Goal: Book appointment/travel/reservation

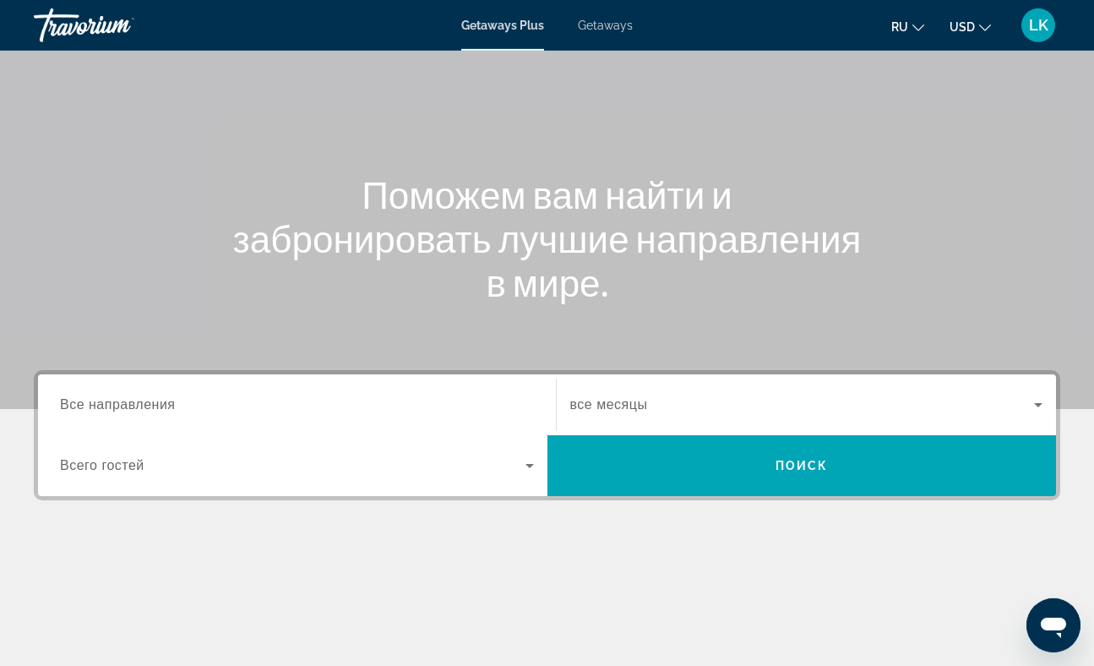
scroll to position [162, 0]
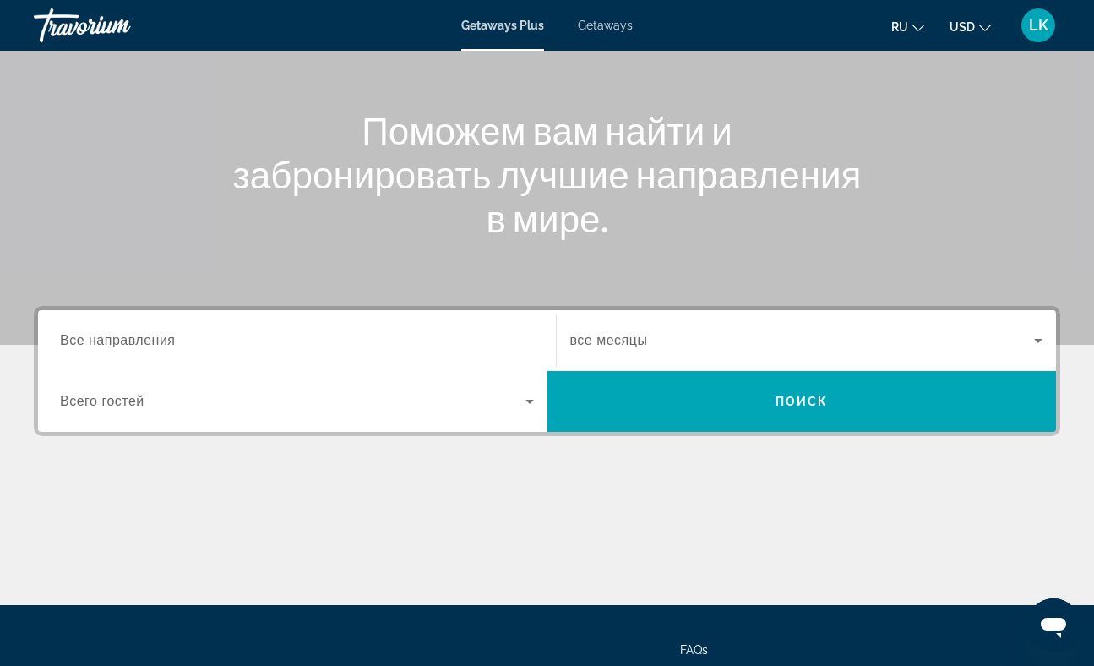
click at [160, 341] on span "Все направления" at bounding box center [118, 340] width 116 height 14
click at [160, 341] on input "Destination Все направления" at bounding box center [297, 341] width 474 height 20
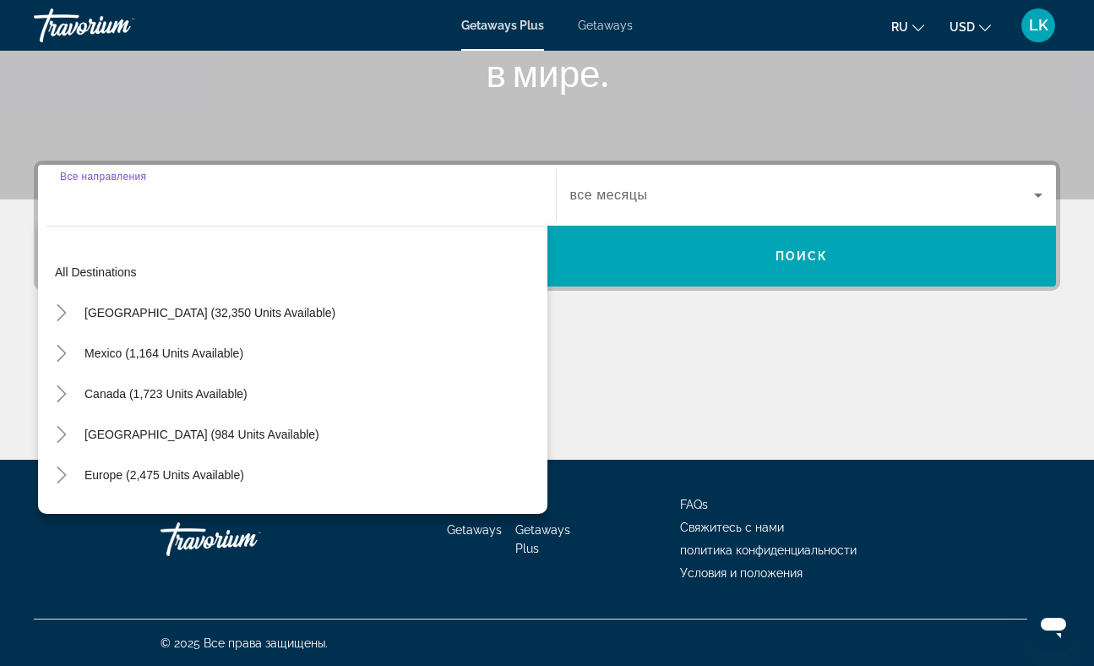
scroll to position [308, 0]
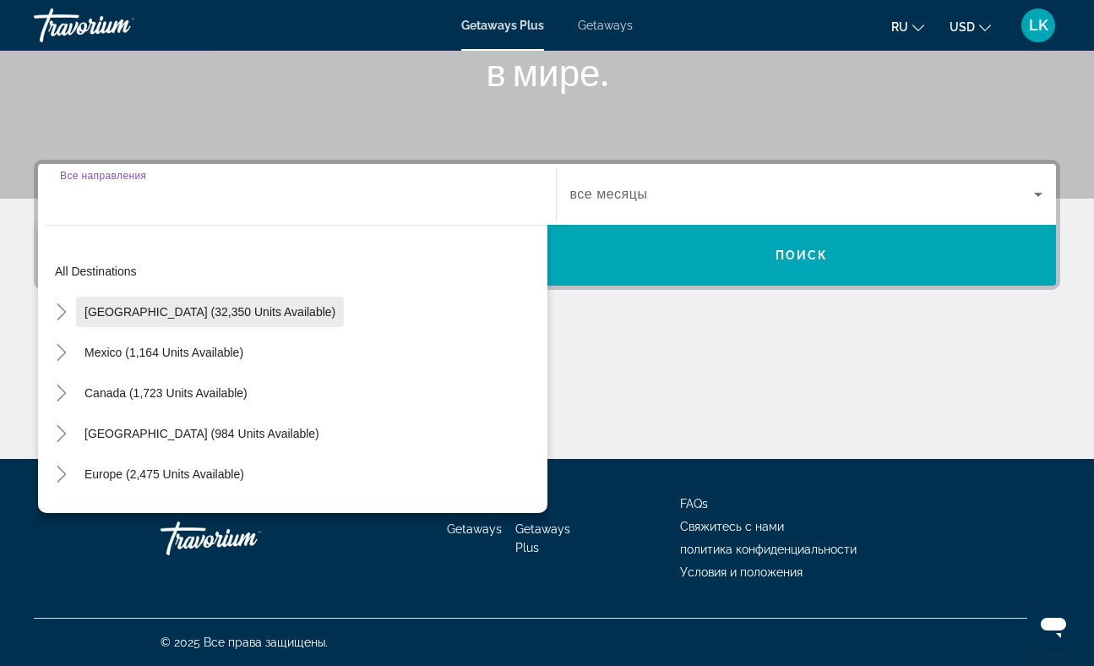
click at [166, 313] on span "[GEOGRAPHIC_DATA] (32,350 units available)" at bounding box center [209, 312] width 251 height 14
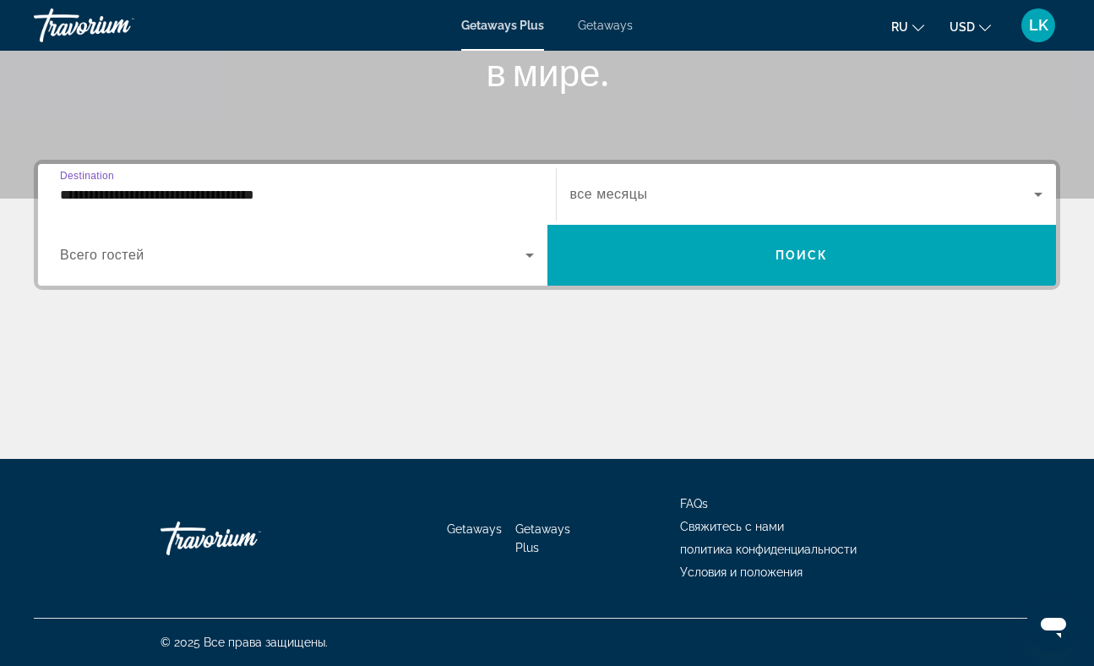
click at [147, 195] on input "**********" at bounding box center [297, 195] width 474 height 20
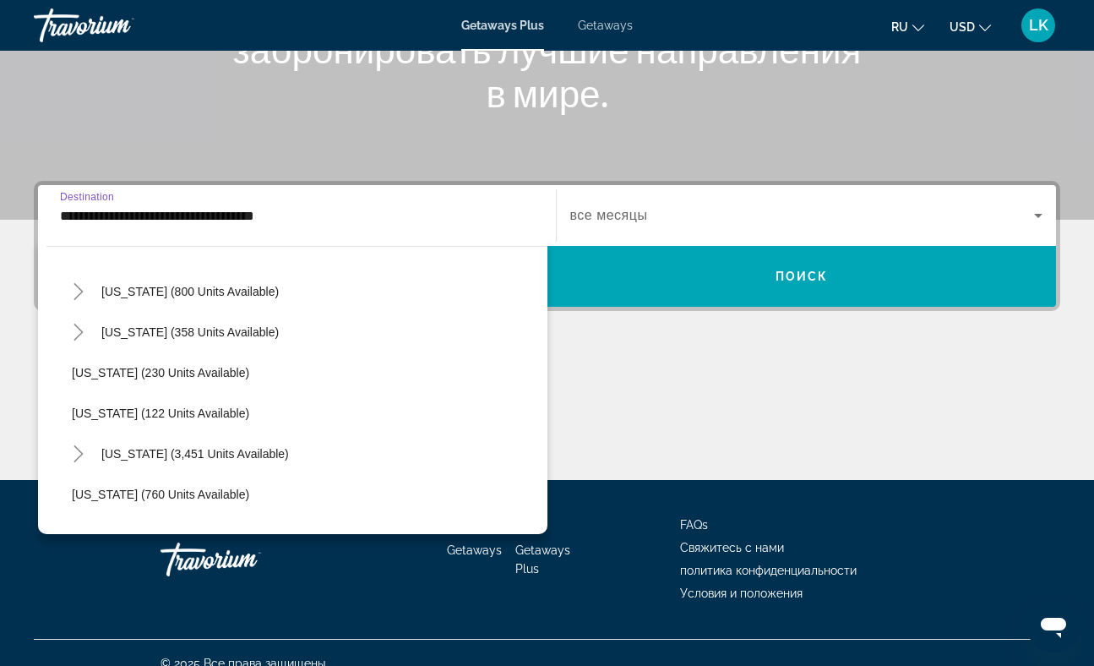
scroll to position [1351, 0]
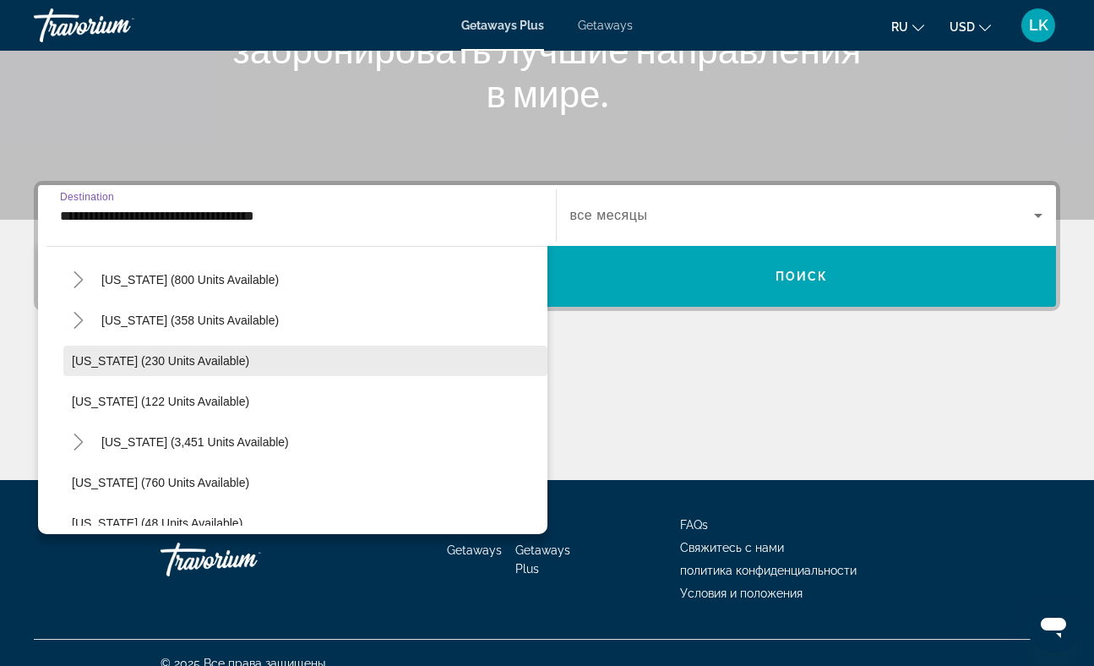
click at [116, 362] on span "[US_STATE] (230 units available)" at bounding box center [160, 361] width 177 height 14
type input "**********"
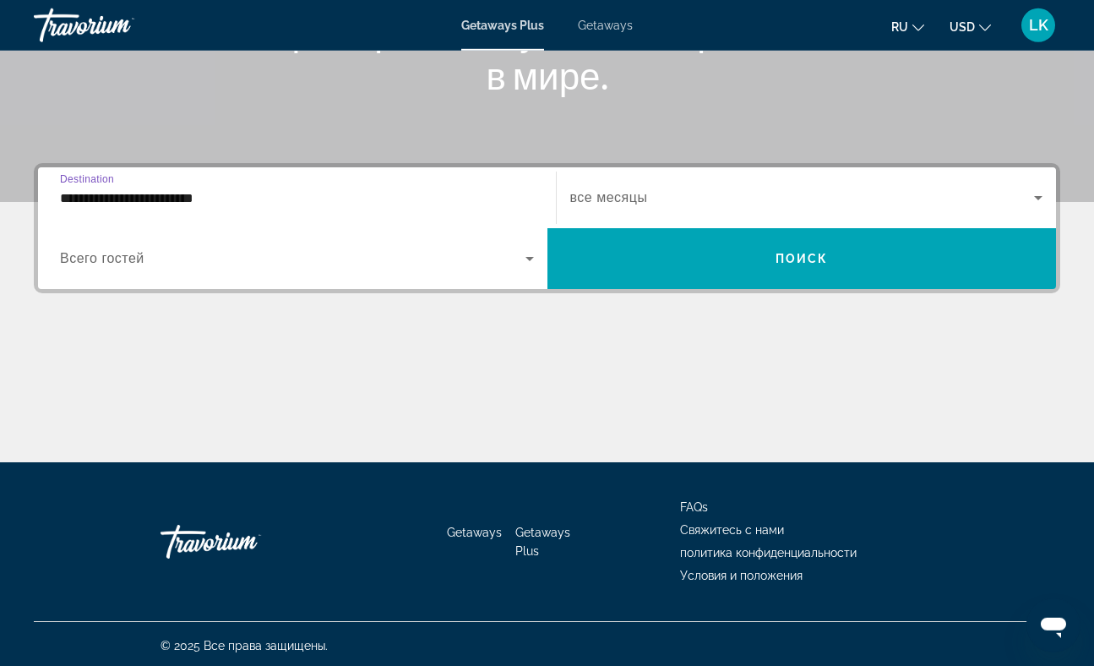
scroll to position [308, 0]
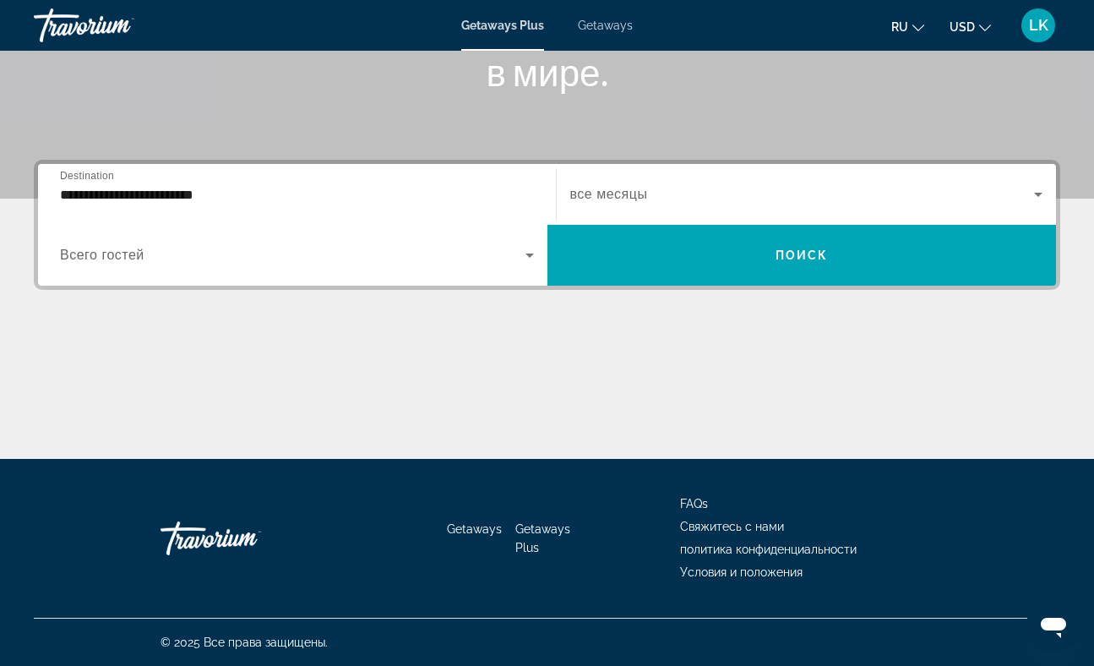
click at [129, 253] on span "Всего гостей" at bounding box center [102, 255] width 84 height 14
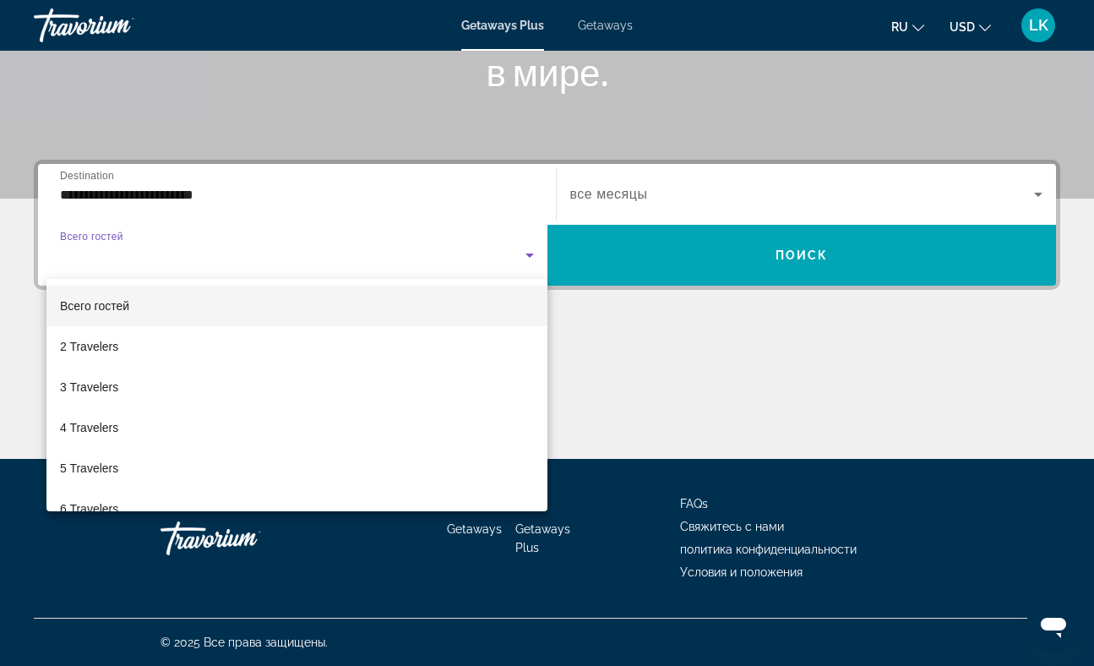
click at [169, 190] on div at bounding box center [547, 333] width 1094 height 666
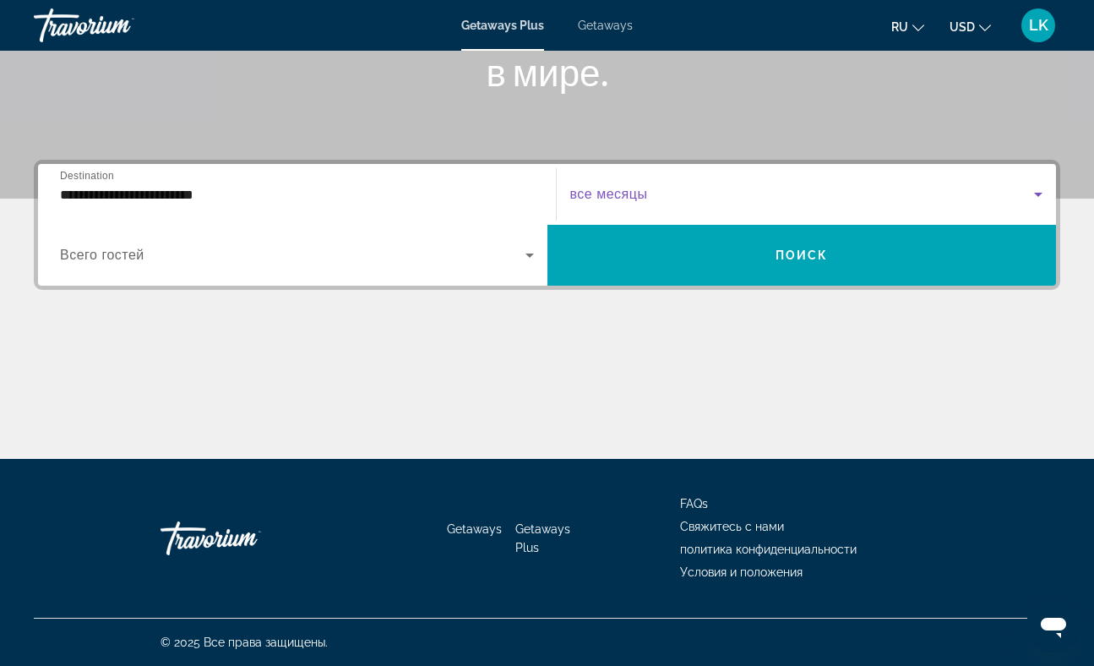
click at [1037, 194] on icon "Search widget" at bounding box center [1038, 195] width 8 height 4
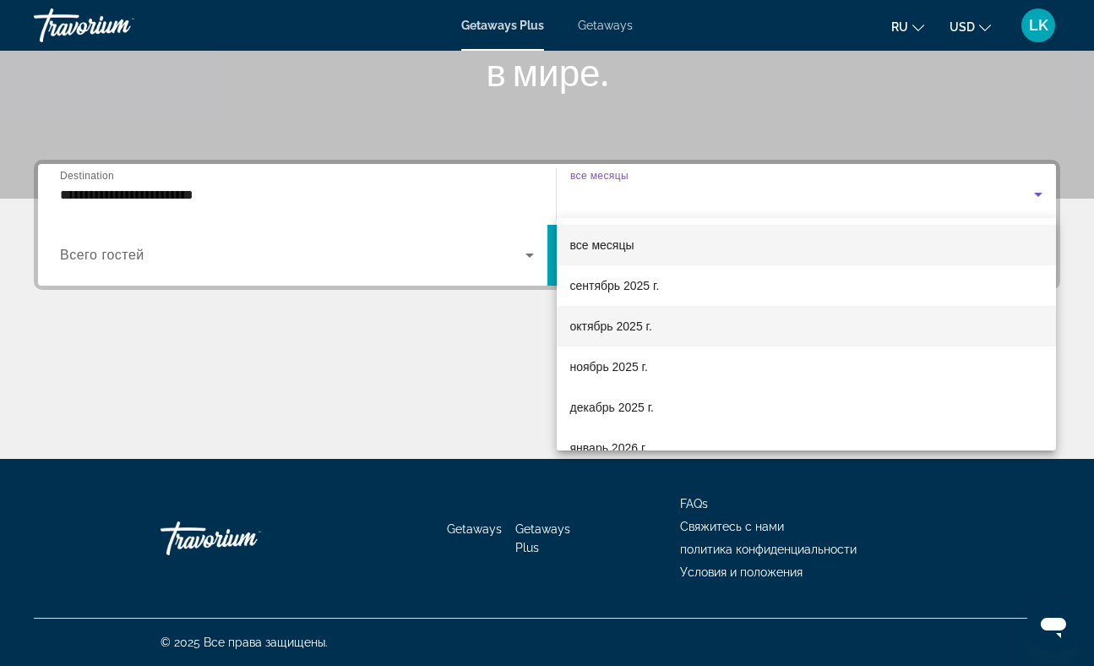
click at [651, 324] on span "октябрь 2025 г." at bounding box center [611, 326] width 82 height 20
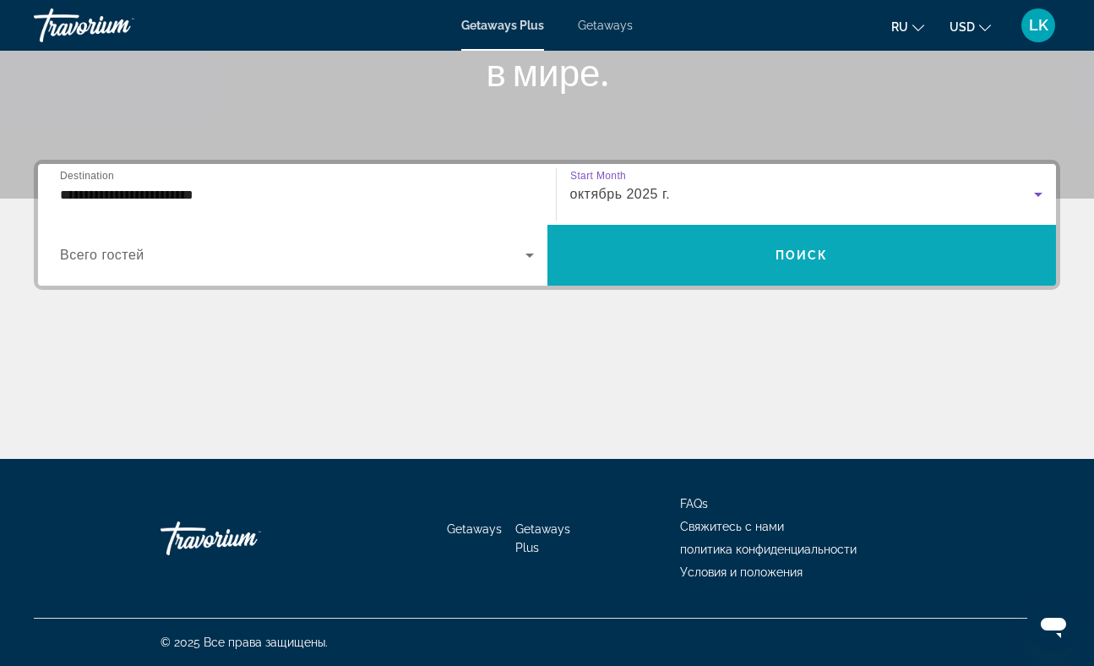
click at [684, 262] on span "Search widget" at bounding box center [803, 255] width 510 height 41
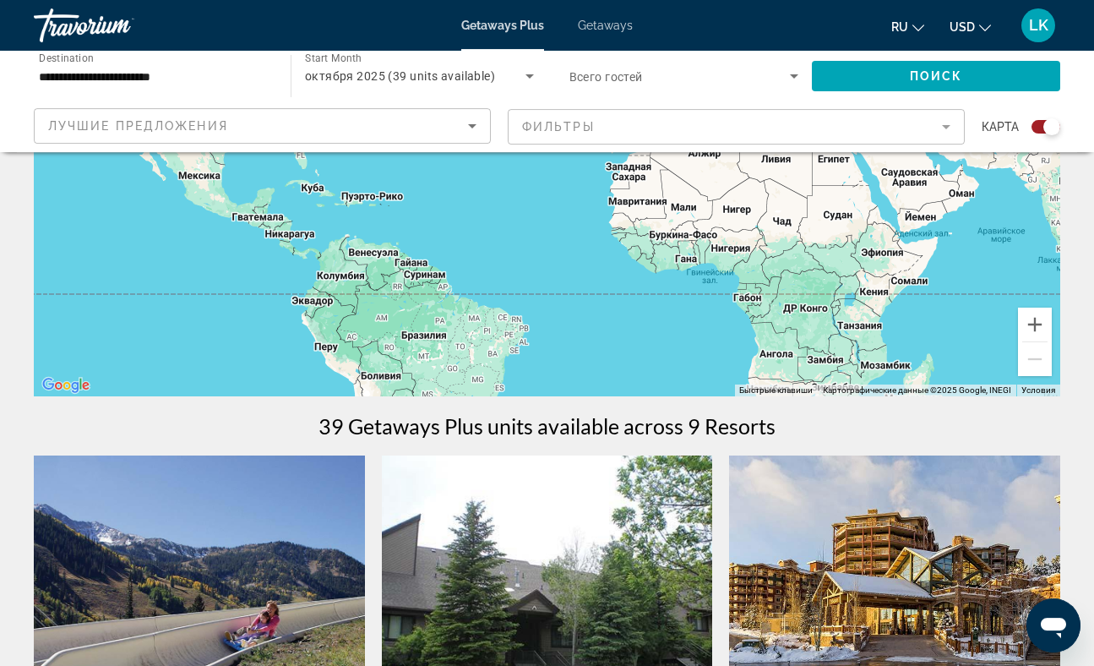
scroll to position [284, 0]
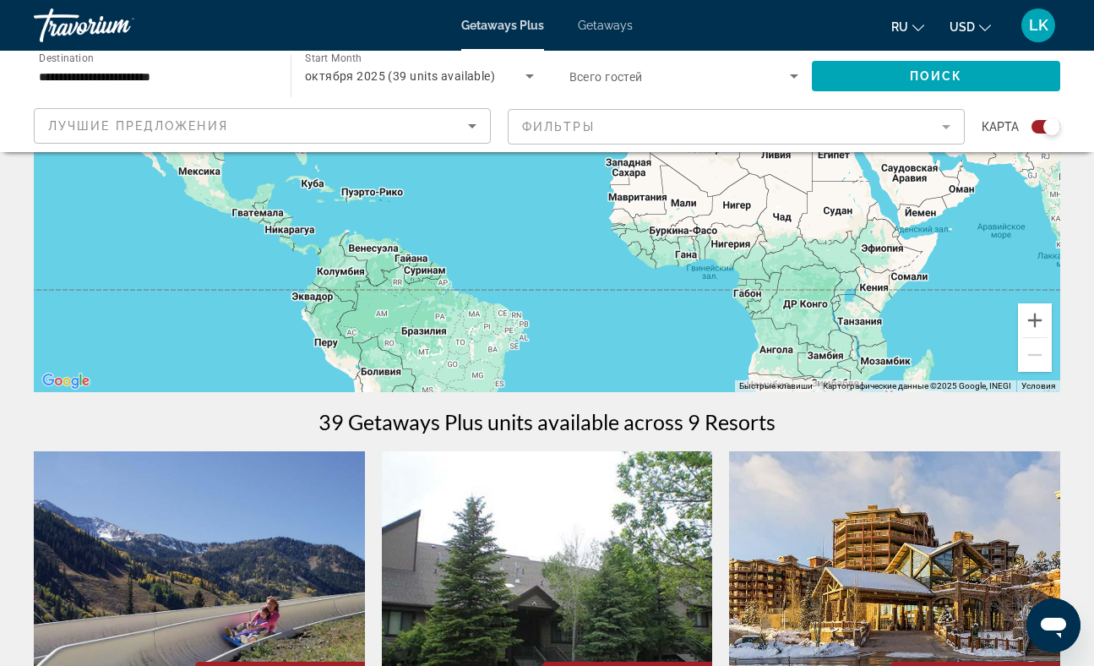
click at [188, 83] on input "**********" at bounding box center [154, 77] width 230 height 20
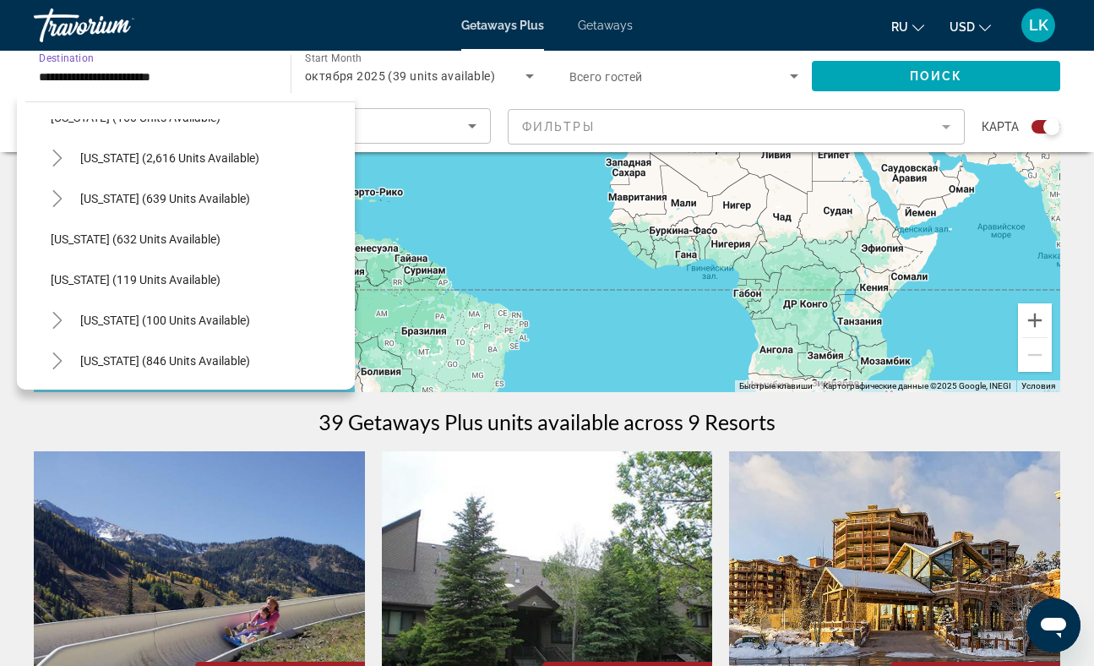
scroll to position [872, 0]
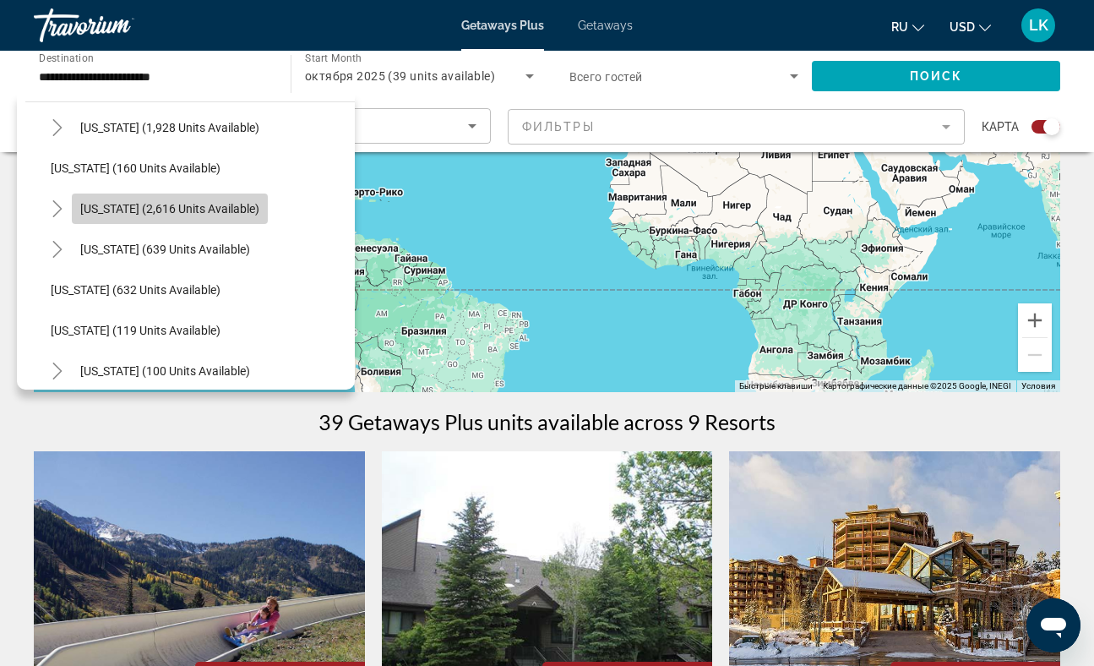
click at [184, 206] on span "[US_STATE] (2,616 units available)" at bounding box center [169, 209] width 179 height 14
type input "**********"
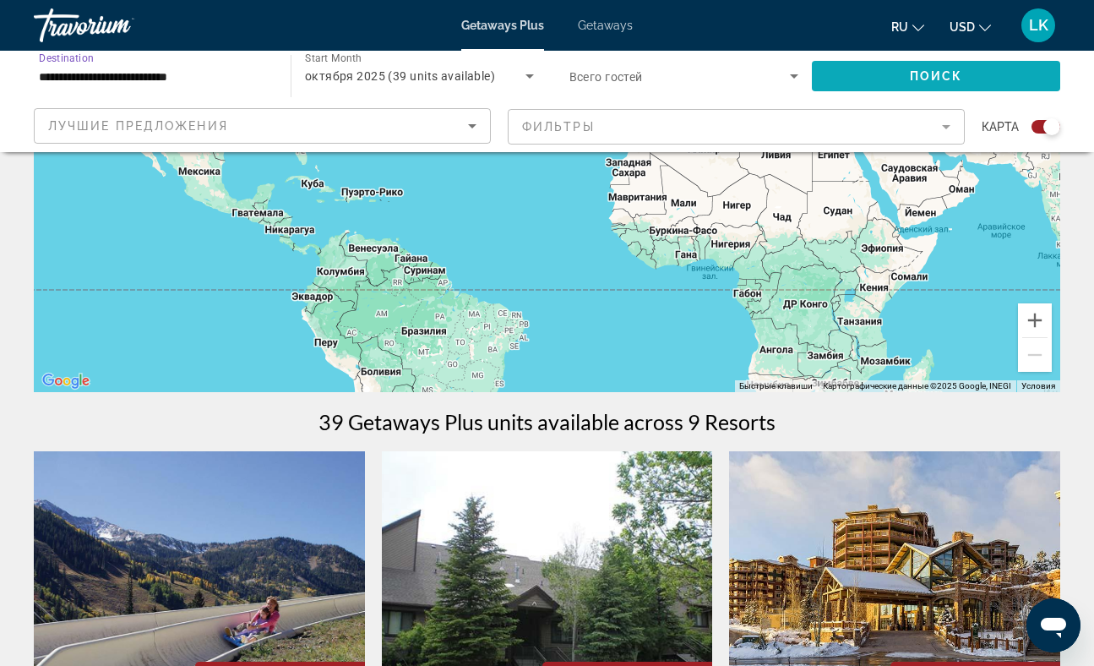
click at [913, 75] on span "Поиск" at bounding box center [936, 76] width 53 height 14
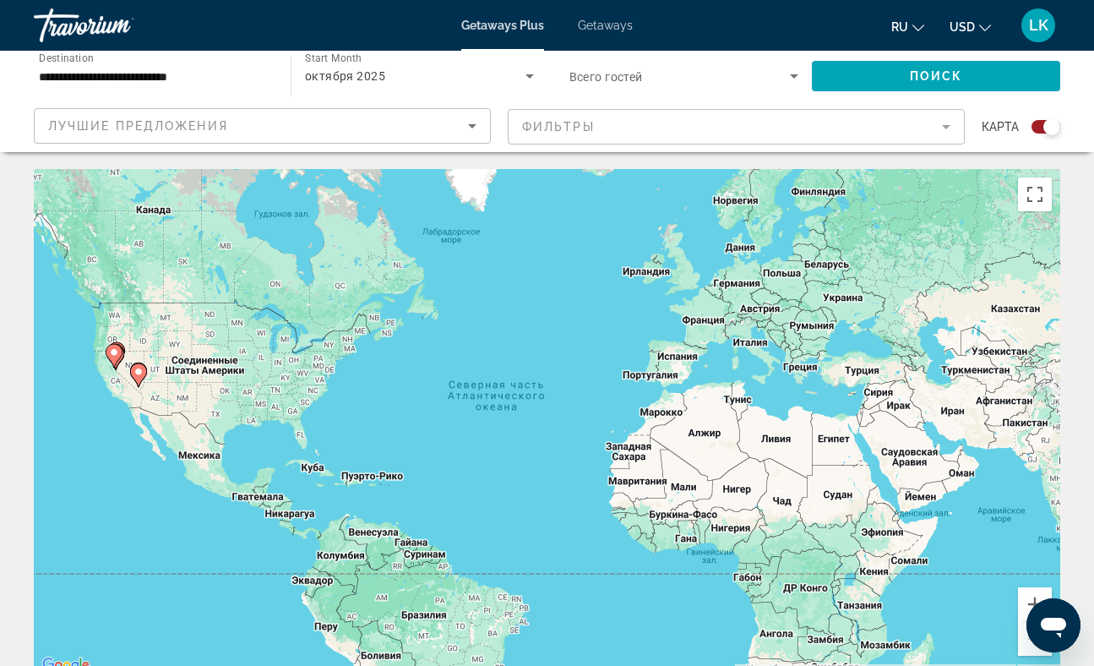
click at [472, 127] on icon "Sort by" at bounding box center [472, 126] width 8 height 4
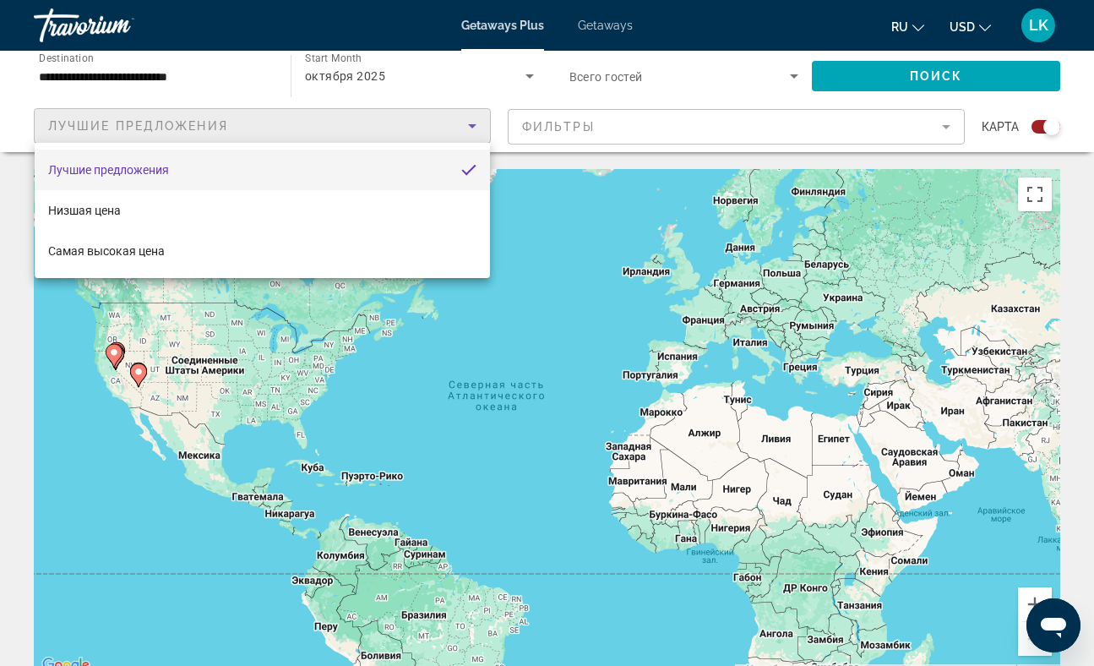
click at [436, 84] on div at bounding box center [547, 333] width 1094 height 666
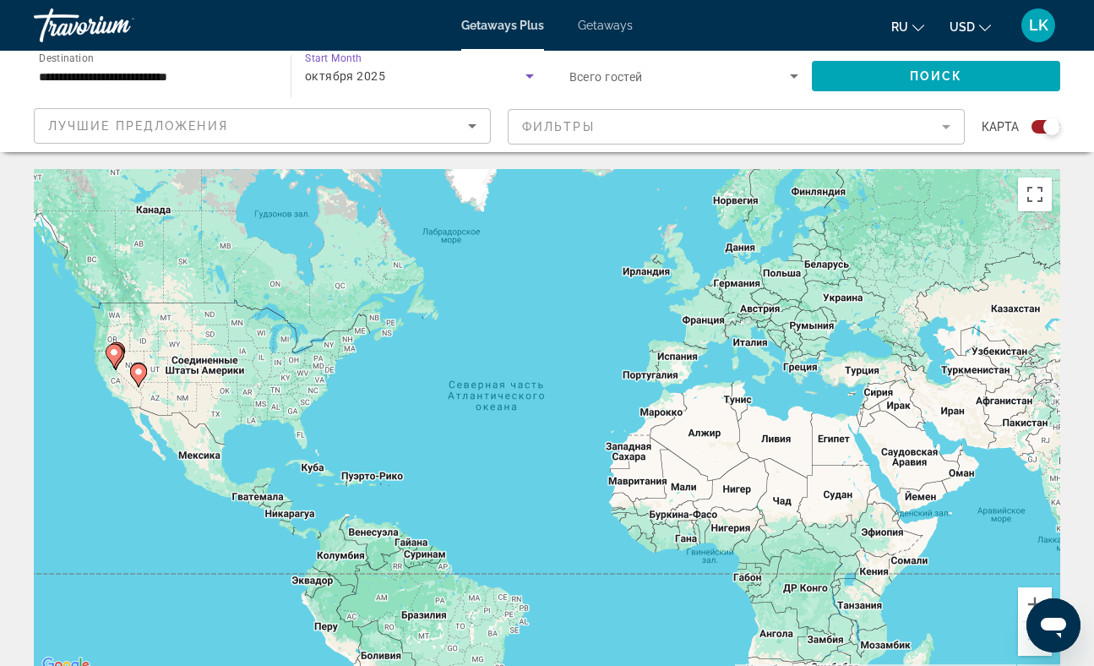
click at [526, 78] on icon "Search widget" at bounding box center [530, 76] width 20 height 20
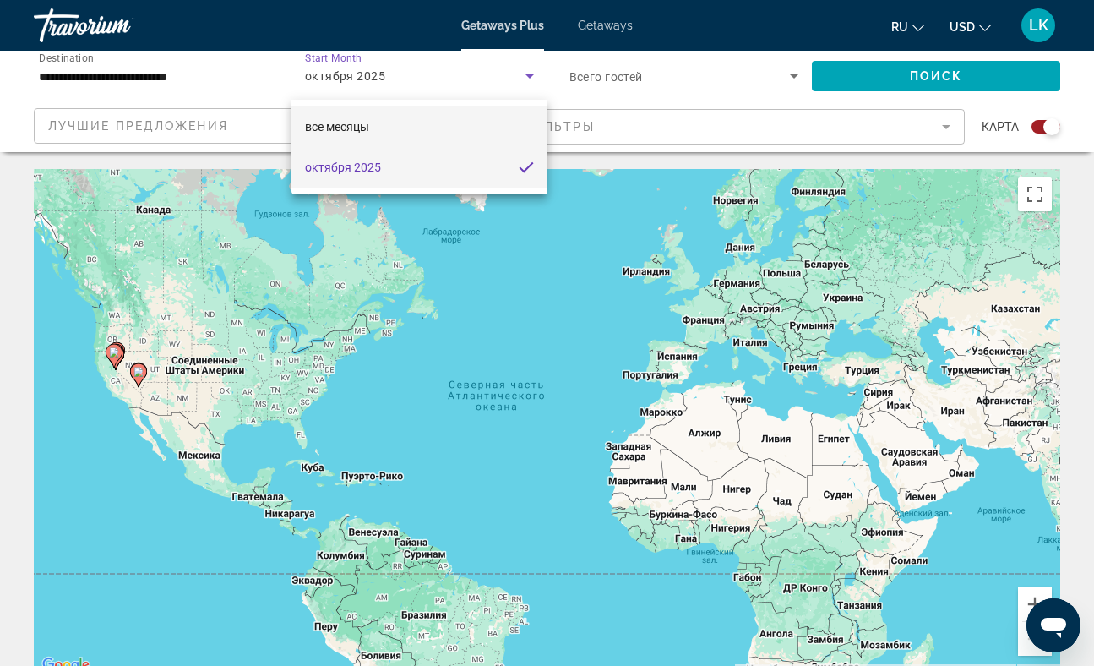
click at [435, 125] on mat-option "все месяцы" at bounding box center [420, 126] width 256 height 41
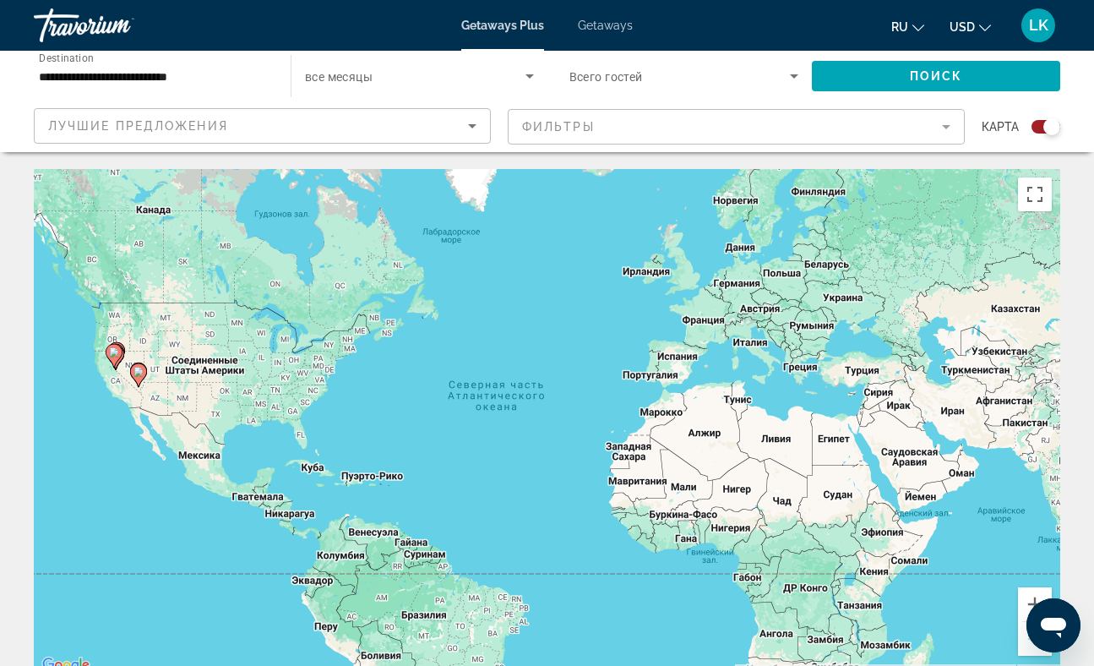
click at [348, 77] on span "все месяцы" at bounding box center [339, 77] width 68 height 14
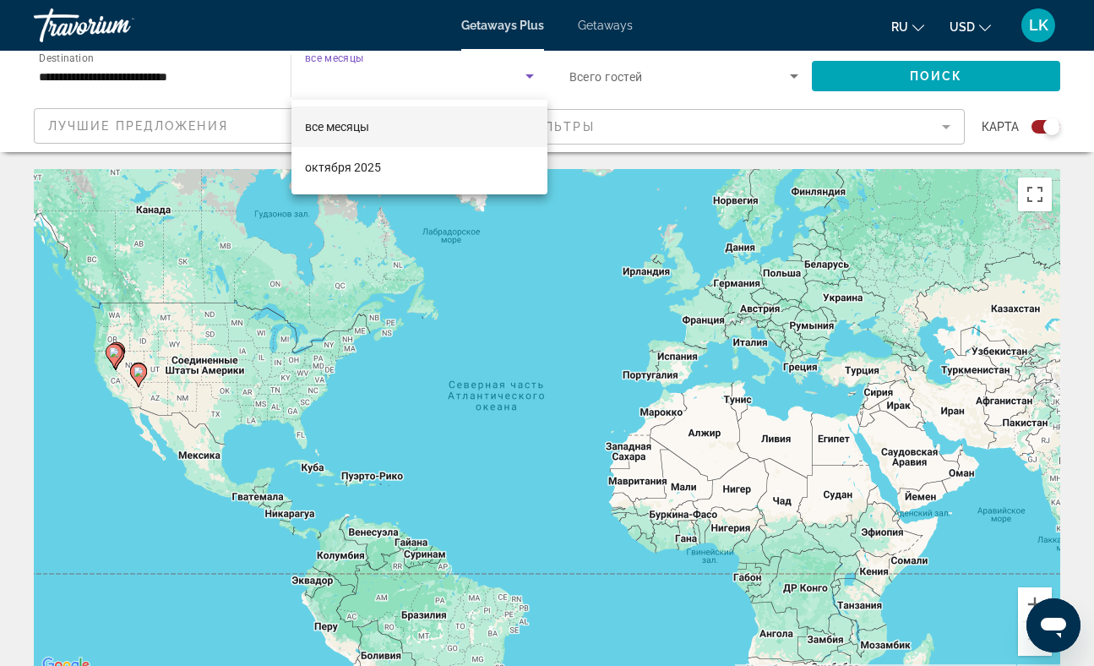
click at [361, 125] on span "все месяцы" at bounding box center [337, 127] width 64 height 14
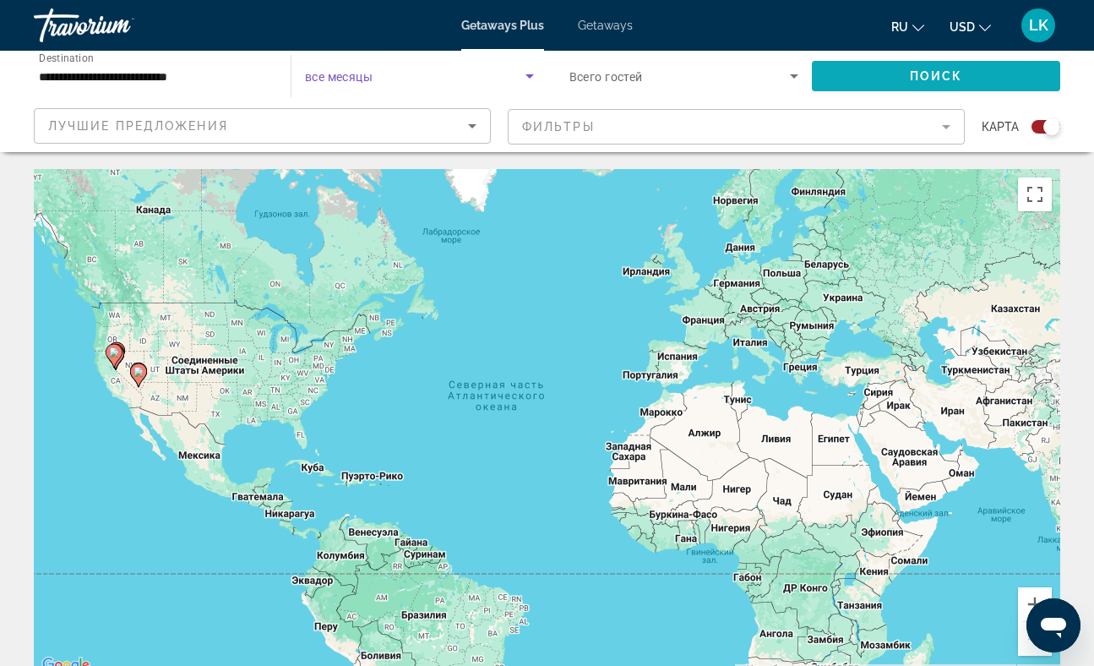
click at [899, 74] on span "Search widget" at bounding box center [936, 76] width 248 height 41
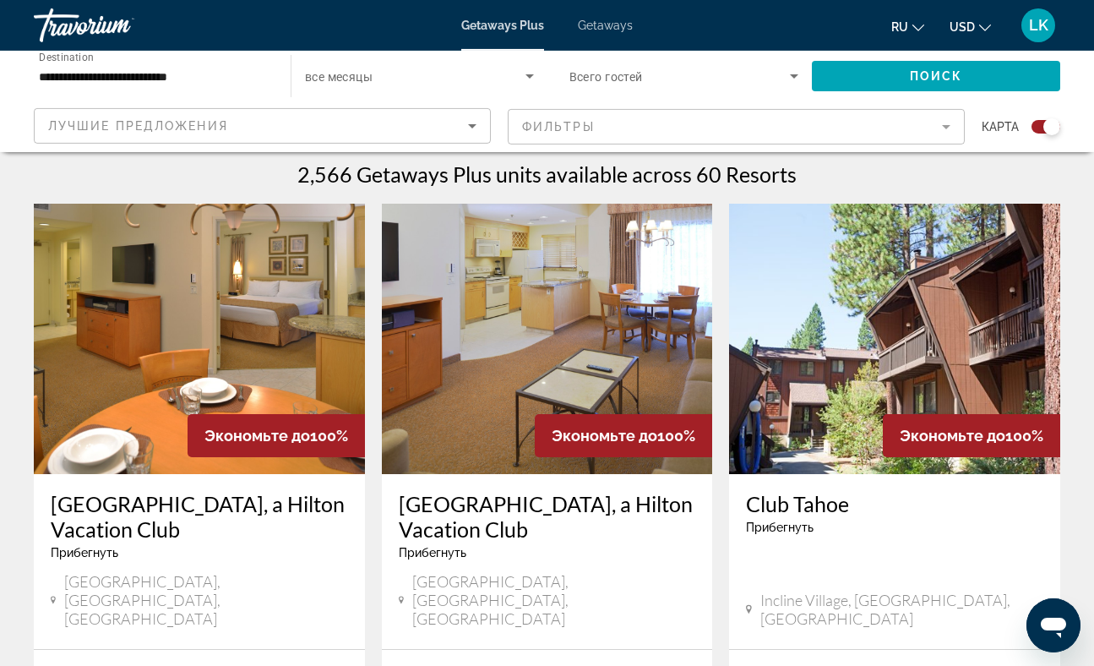
scroll to position [500, 0]
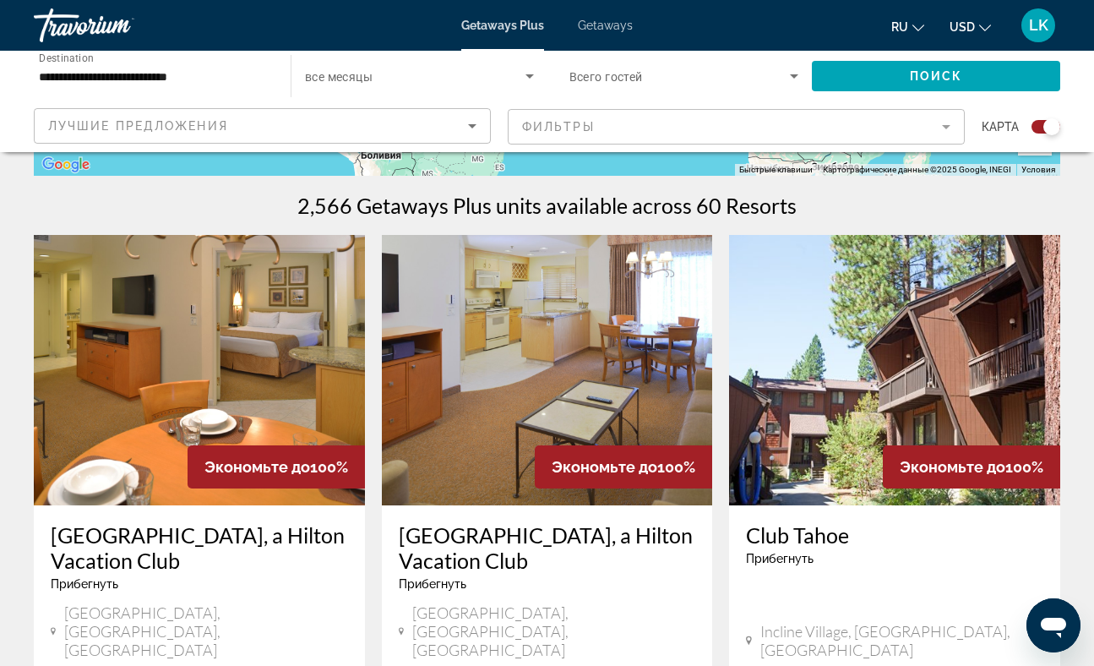
click at [240, 348] on img "Main content" at bounding box center [199, 370] width 331 height 270
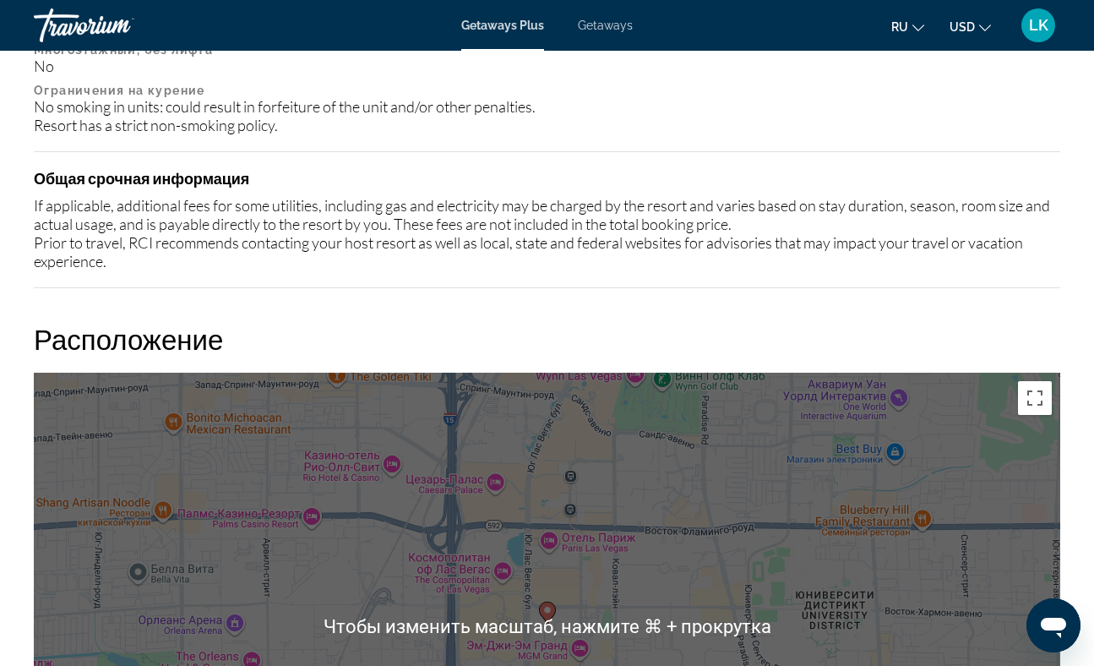
scroll to position [2041, 0]
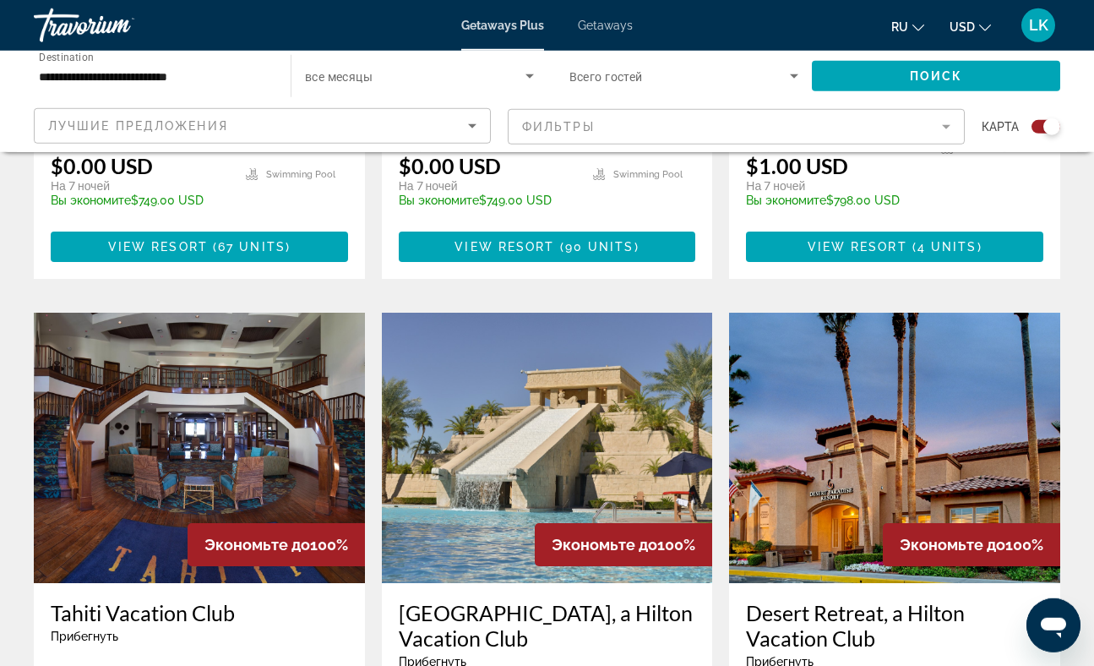
scroll to position [1176, 0]
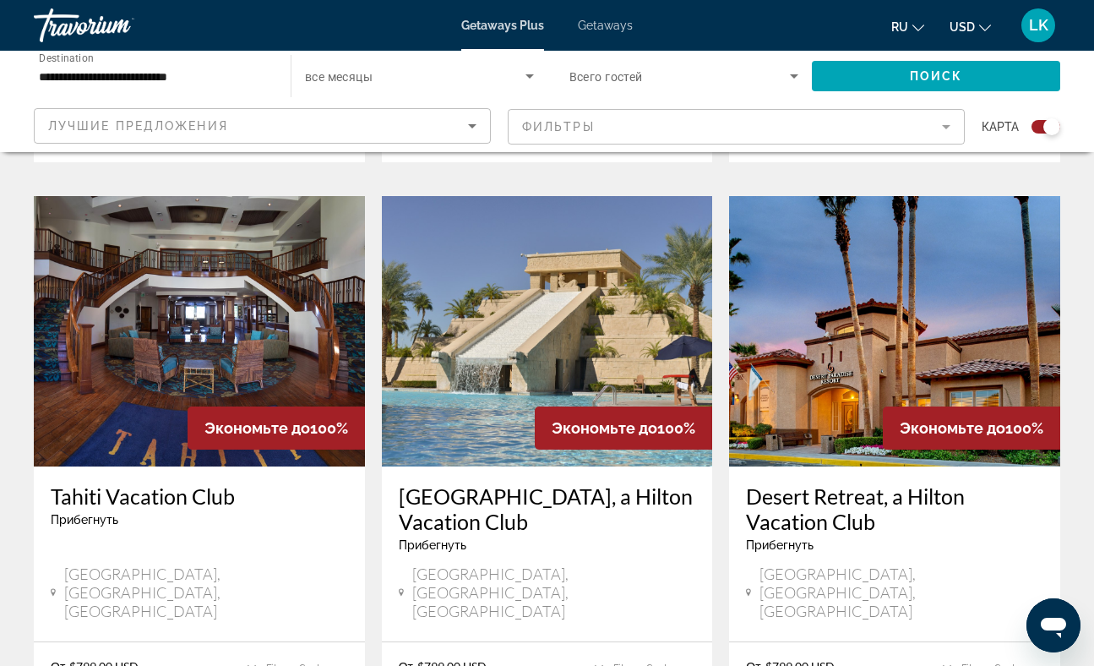
click at [215, 309] on img "Main content" at bounding box center [199, 331] width 331 height 270
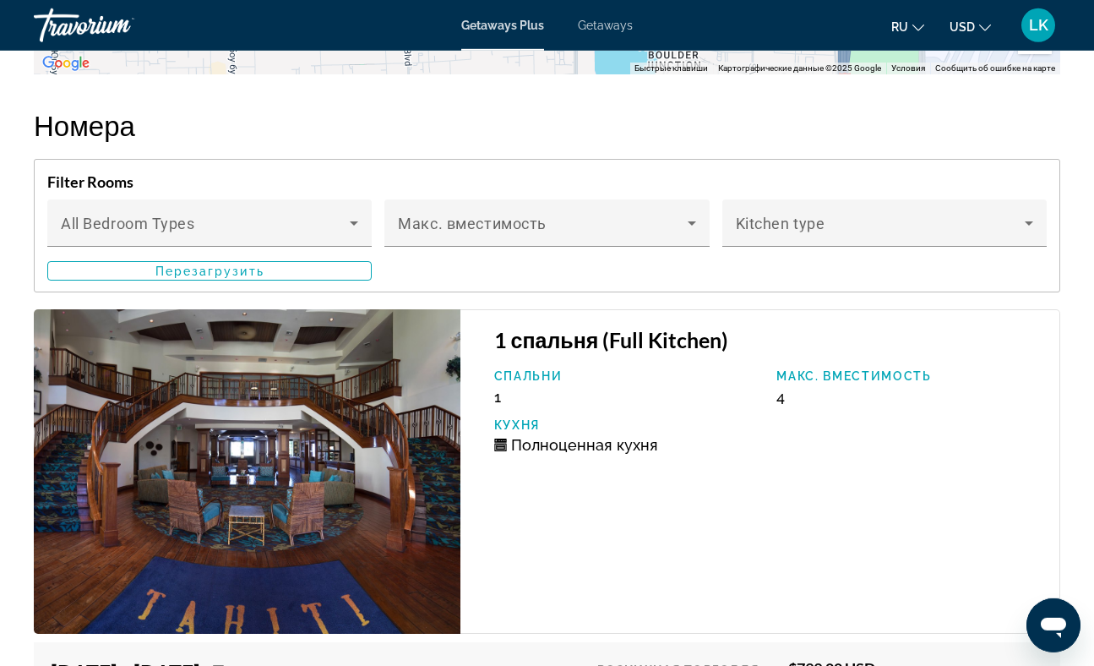
scroll to position [3177, 0]
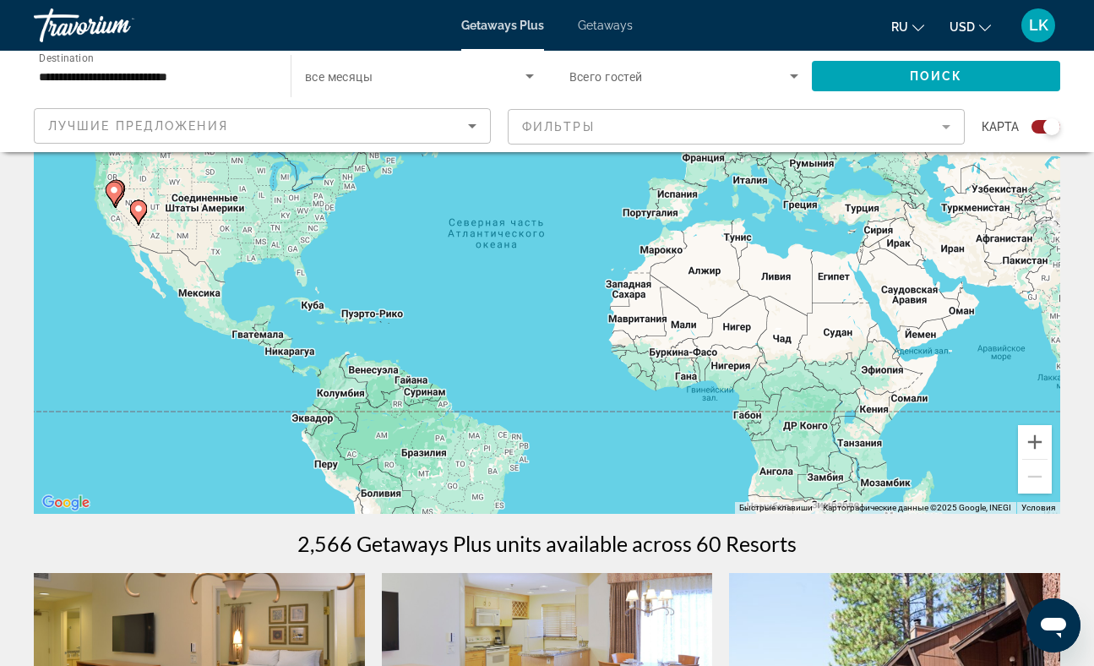
scroll to position [14, 0]
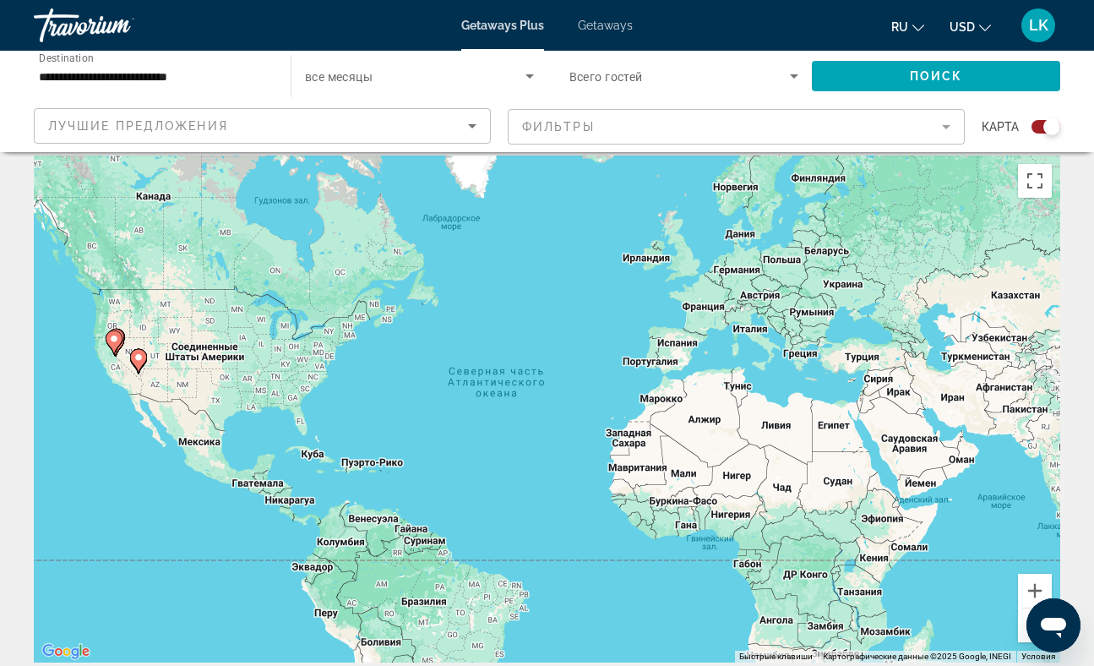
click at [214, 79] on input "**********" at bounding box center [154, 77] width 230 height 20
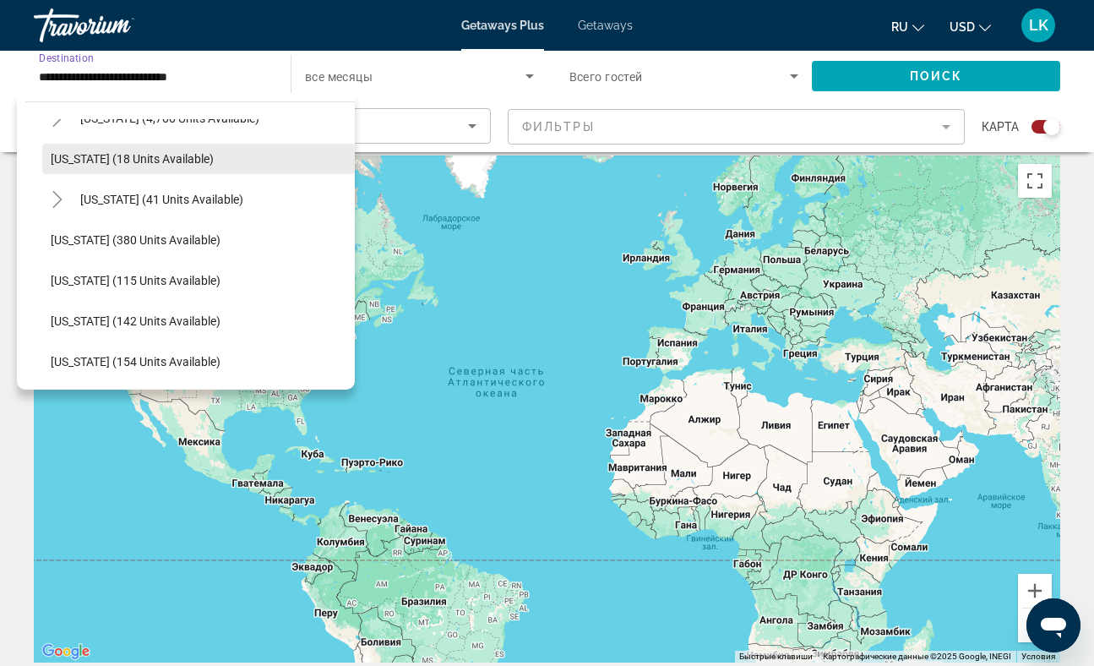
scroll to position [359, 0]
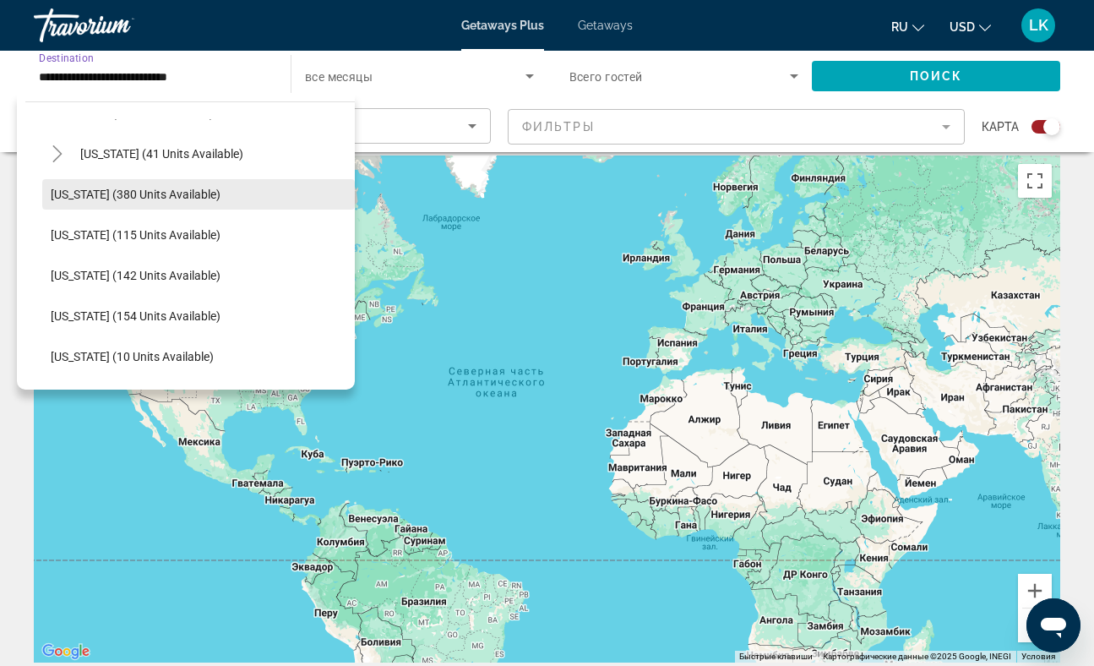
click at [105, 193] on span "[US_STATE] (380 units available)" at bounding box center [136, 195] width 170 height 14
type input "**********"
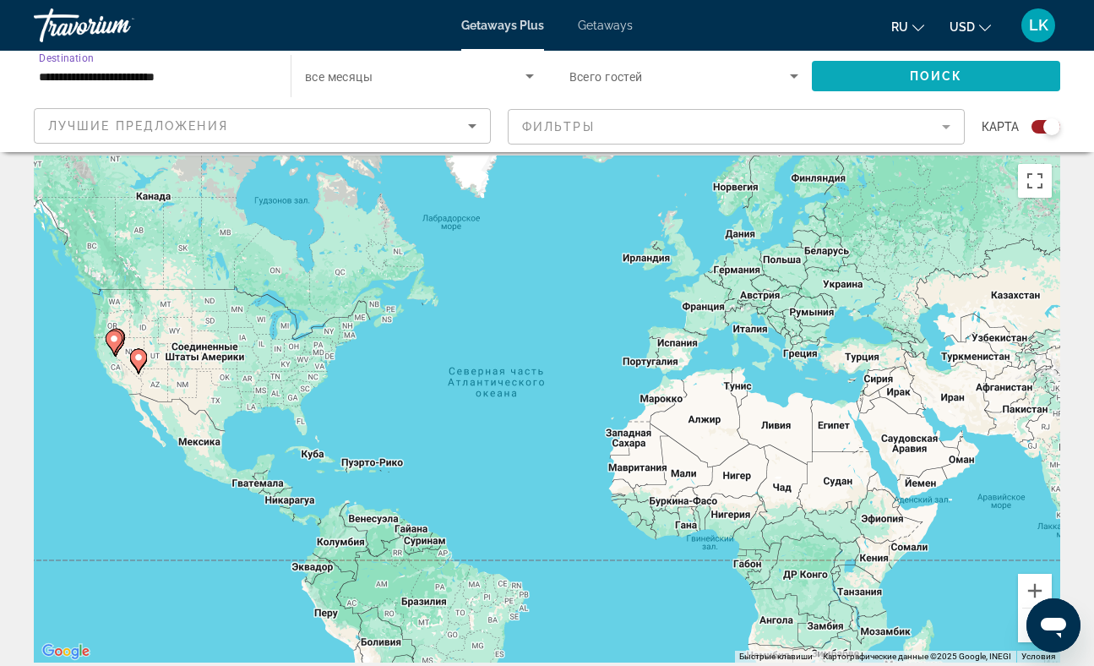
click at [897, 72] on span "Search widget" at bounding box center [936, 76] width 248 height 41
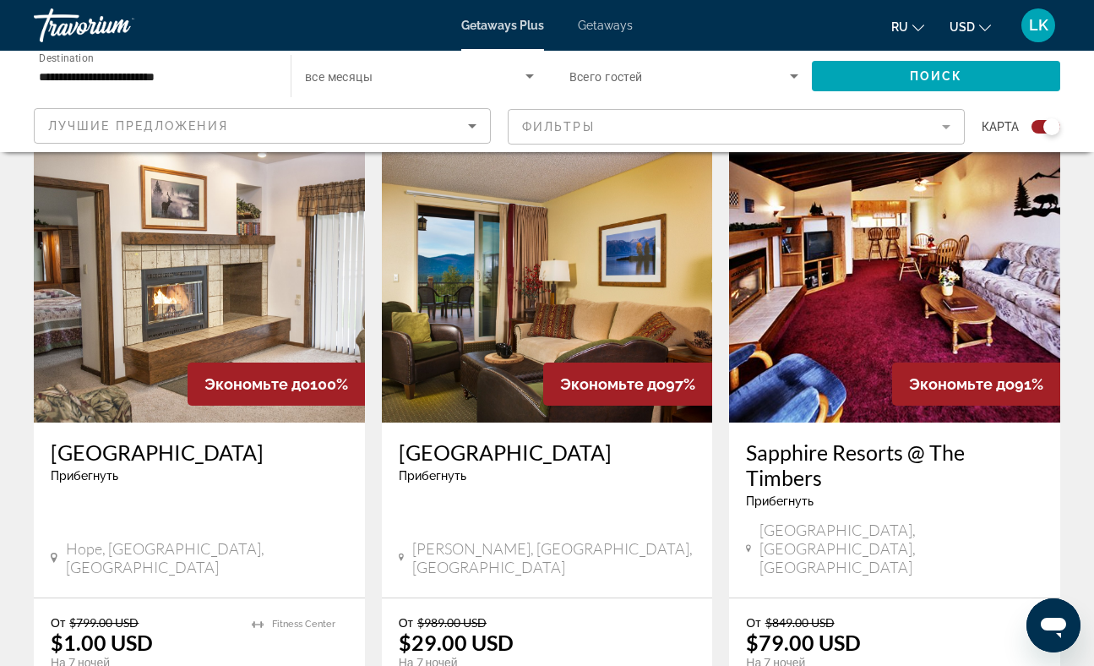
scroll to position [541, 0]
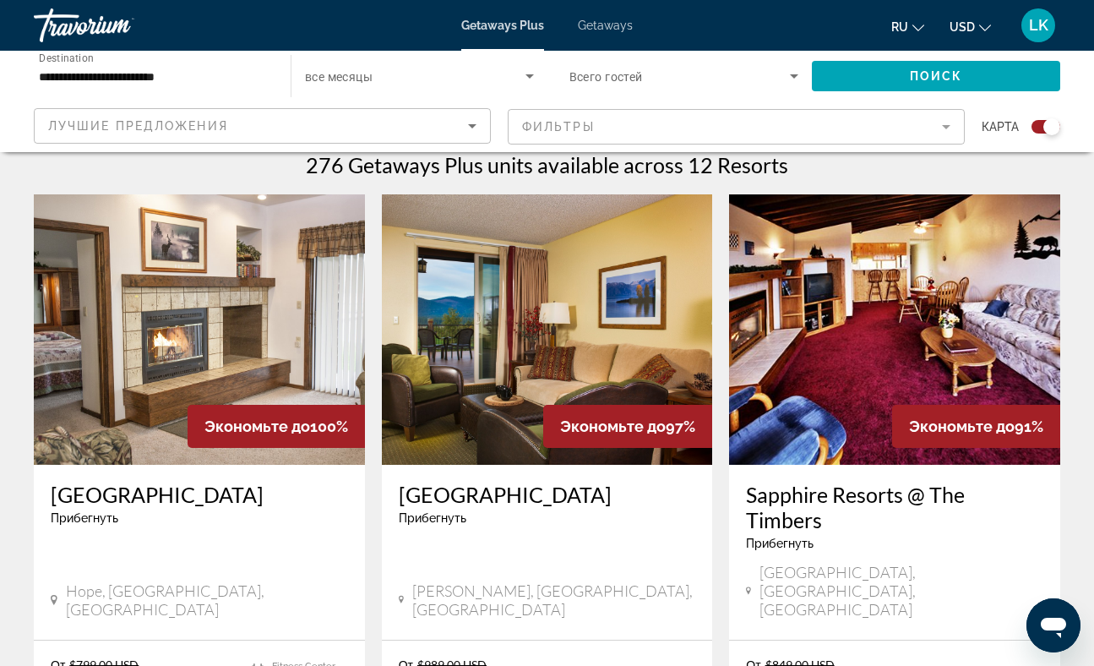
click at [194, 347] on img "Main content" at bounding box center [199, 329] width 331 height 270
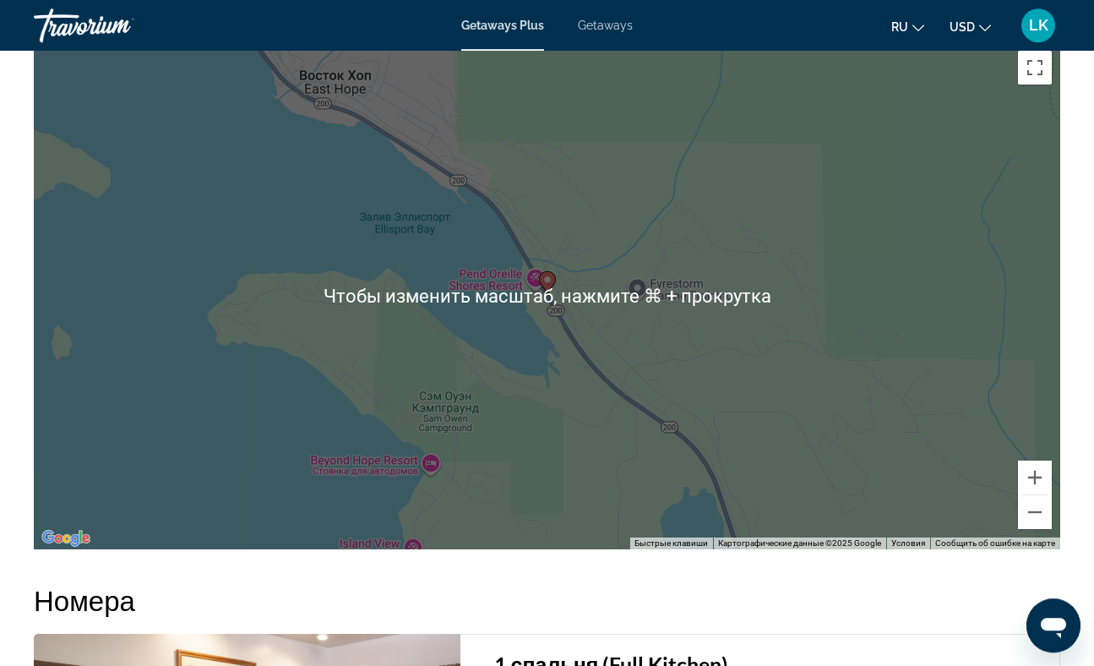
scroll to position [2636, 0]
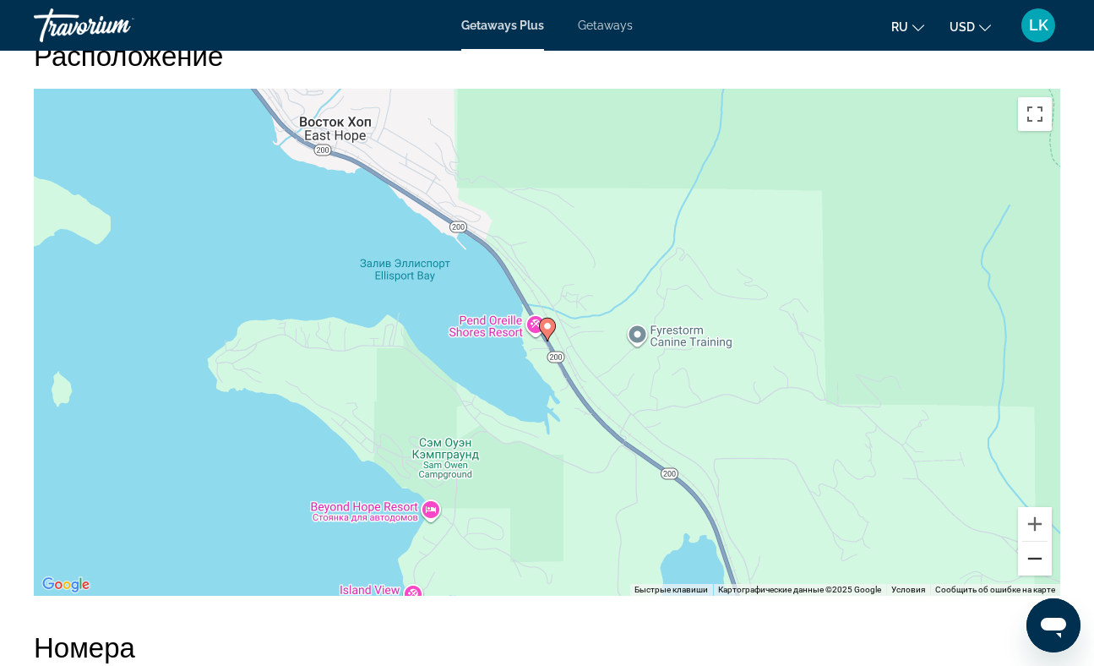
click at [1032, 558] on button "Уменьшить" at bounding box center [1035, 559] width 34 height 34
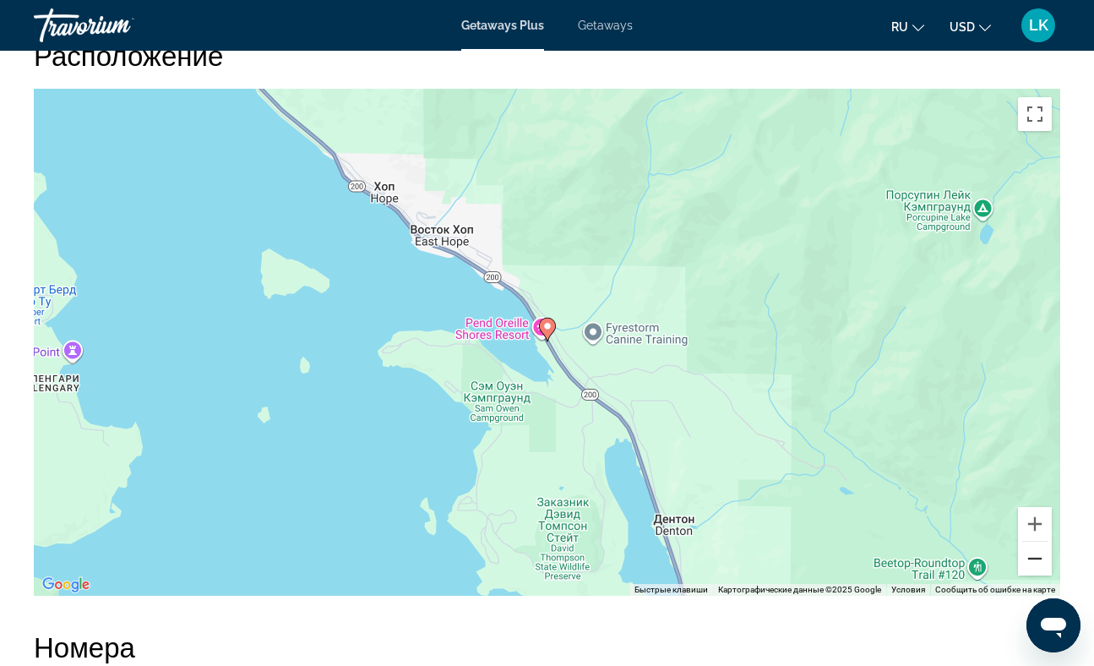
click at [1032, 558] on button "Уменьшить" at bounding box center [1035, 559] width 34 height 34
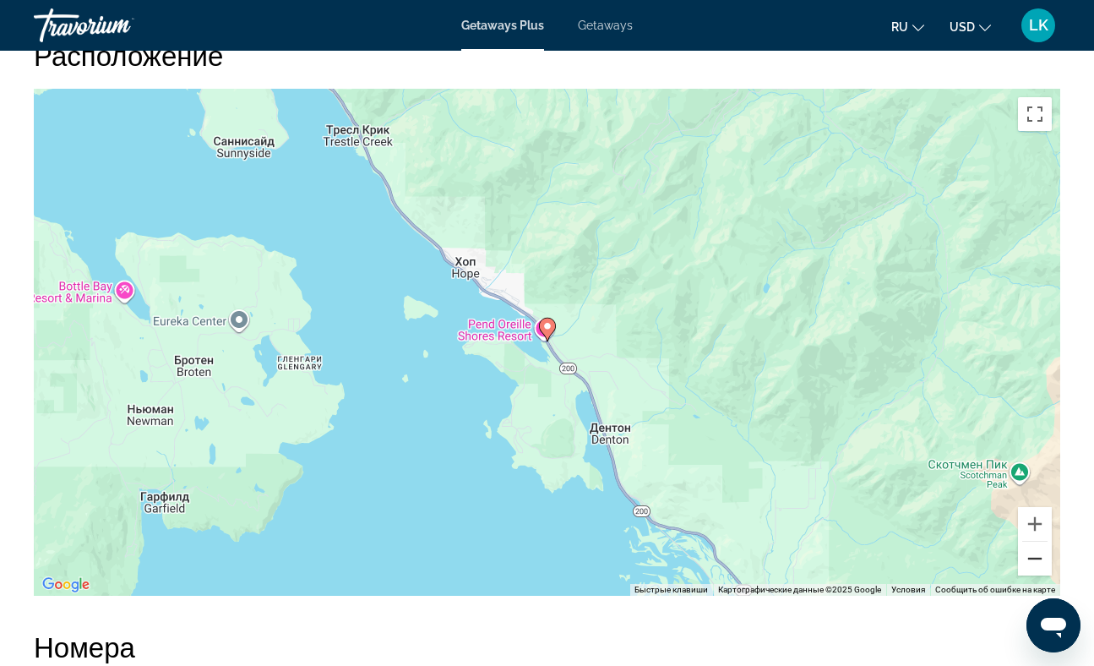
click at [1032, 558] on button "Уменьшить" at bounding box center [1035, 559] width 34 height 34
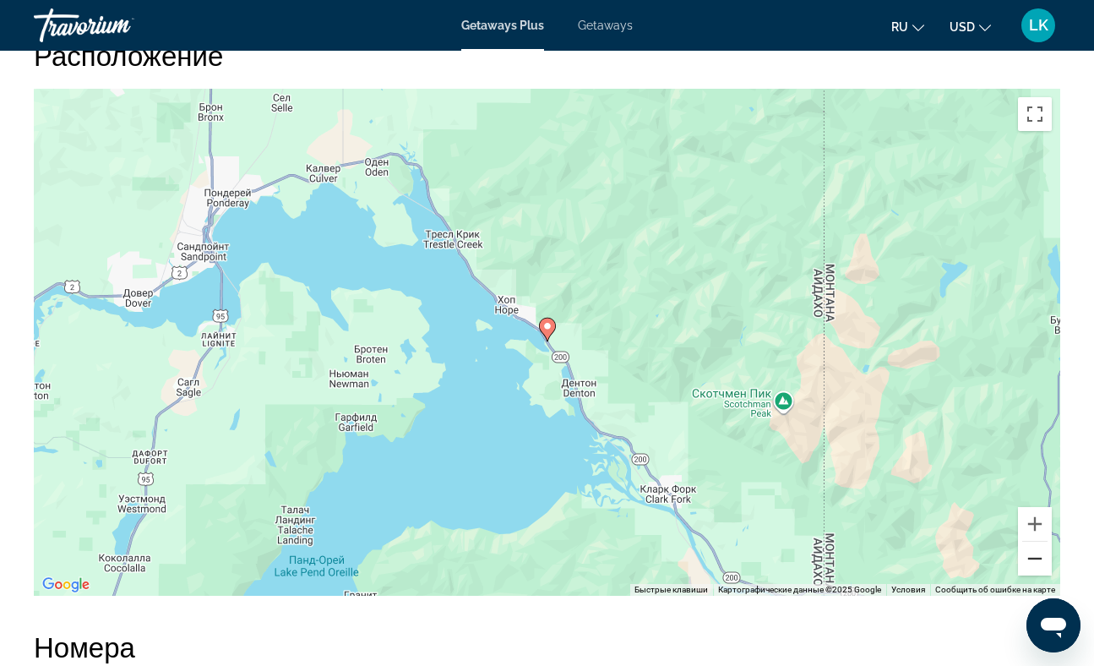
click at [1032, 558] on button "Уменьшить" at bounding box center [1035, 559] width 34 height 34
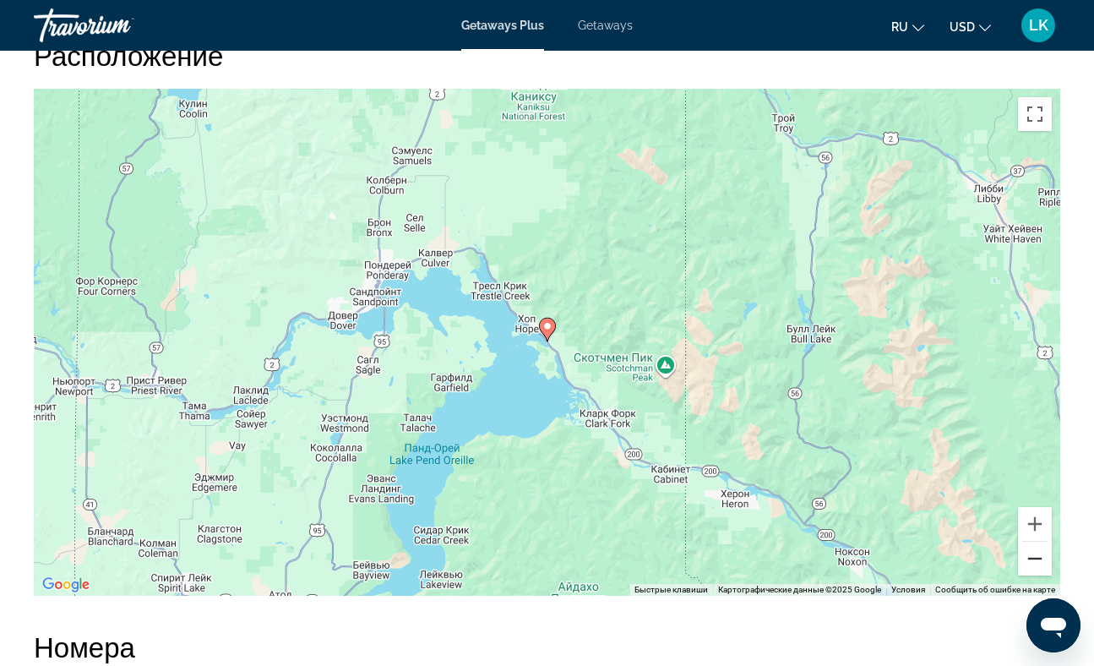
click at [1032, 558] on button "Уменьшить" at bounding box center [1035, 559] width 34 height 34
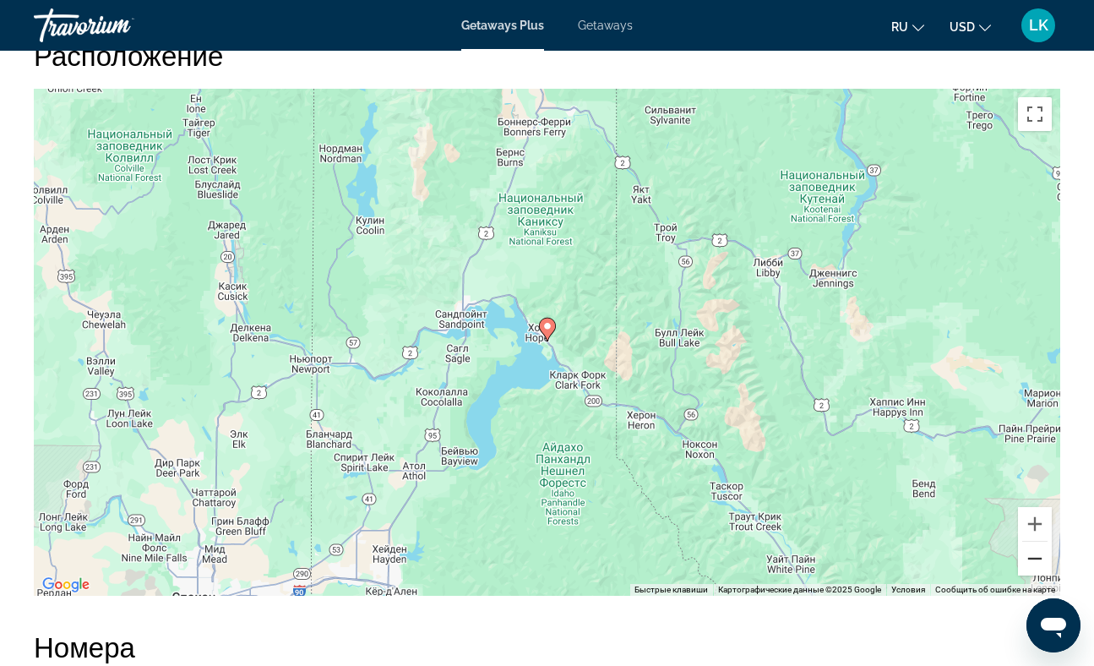
click at [1032, 558] on button "Уменьшить" at bounding box center [1035, 559] width 34 height 34
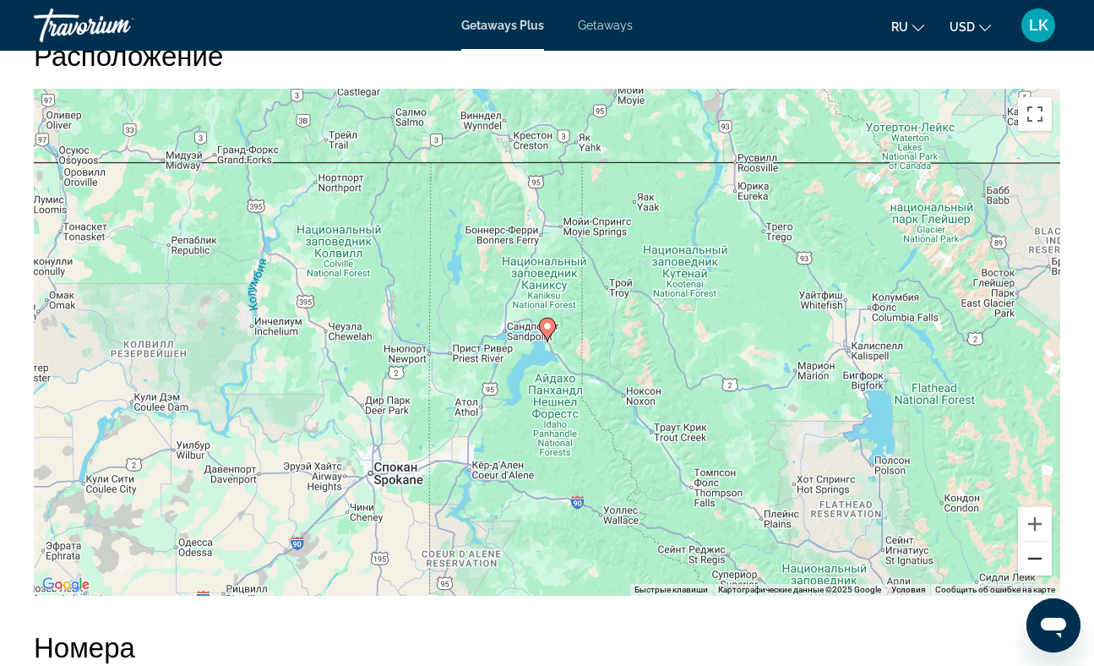
click at [1029, 557] on button "Уменьшить" at bounding box center [1035, 559] width 34 height 34
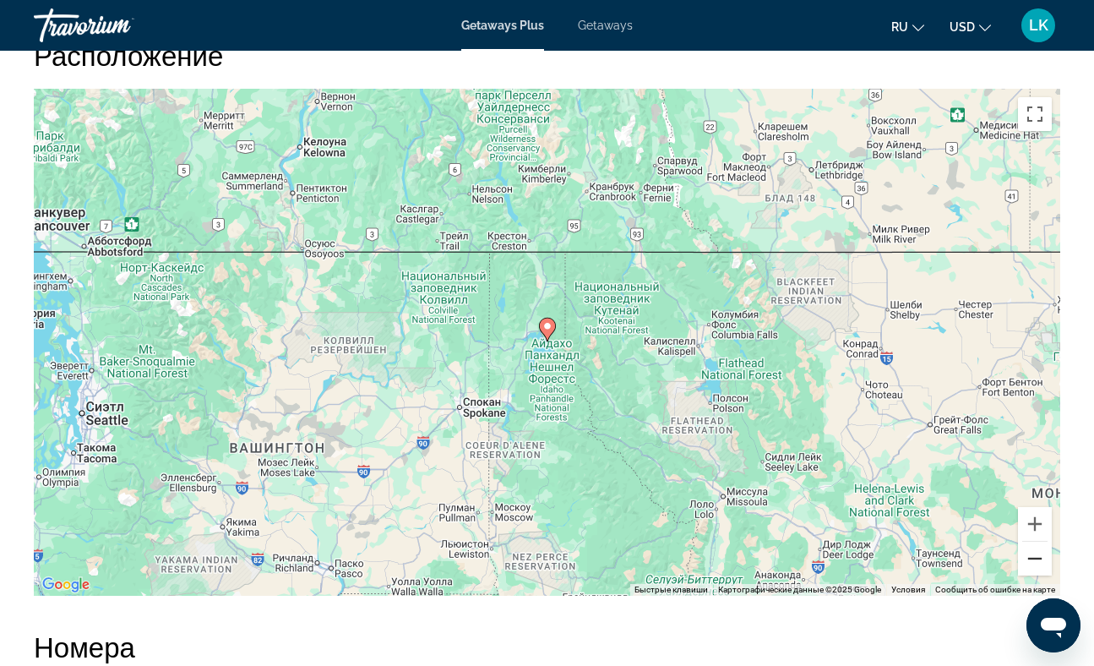
click at [1038, 560] on button "Уменьшить" at bounding box center [1035, 559] width 34 height 34
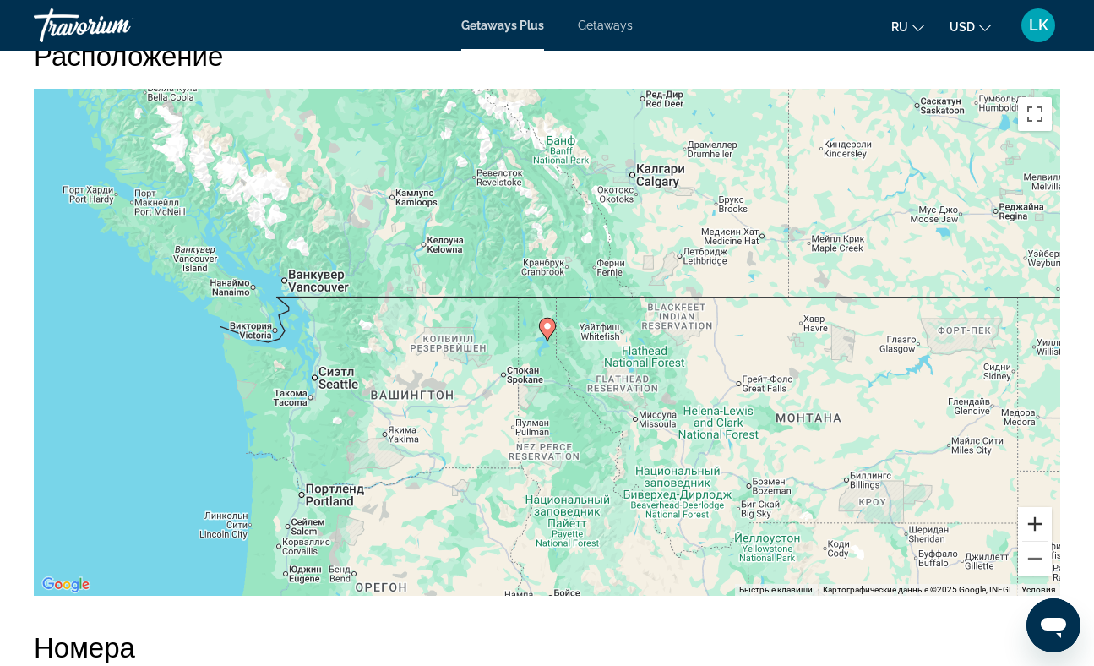
click at [1041, 523] on button "Увеличить" at bounding box center [1035, 524] width 34 height 34
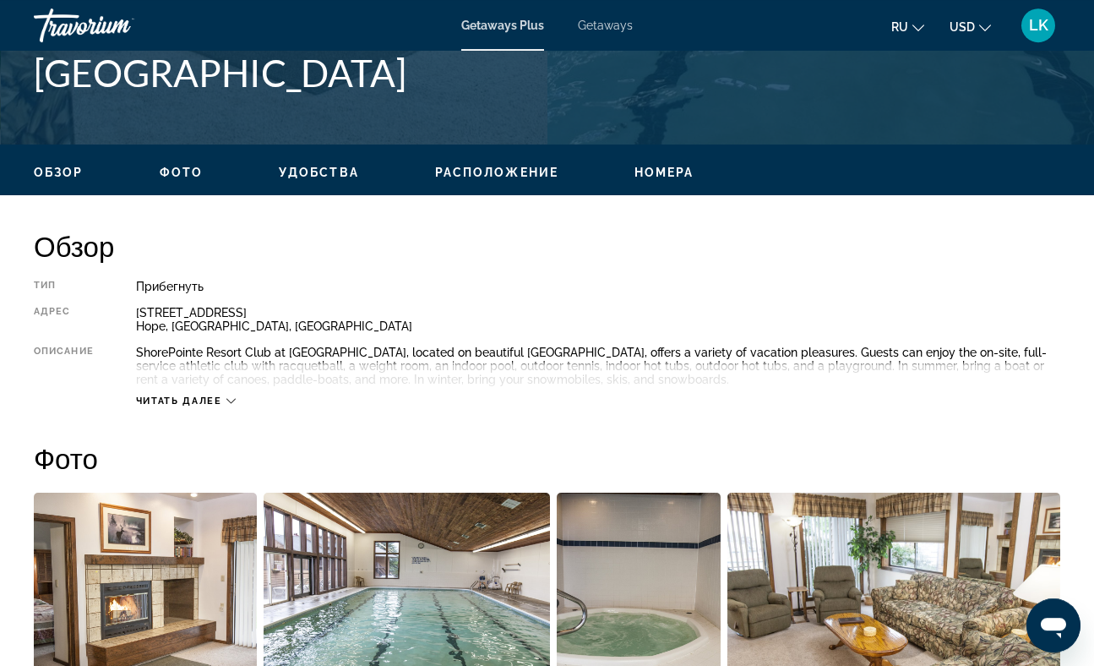
scroll to position [703, 0]
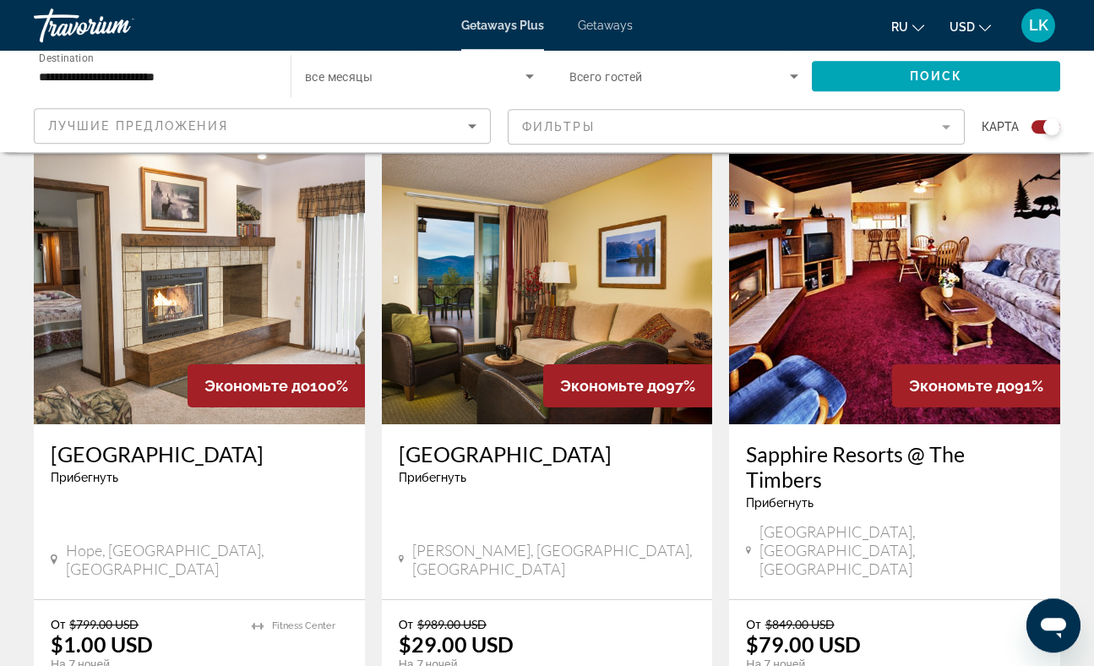
scroll to position [595, 0]
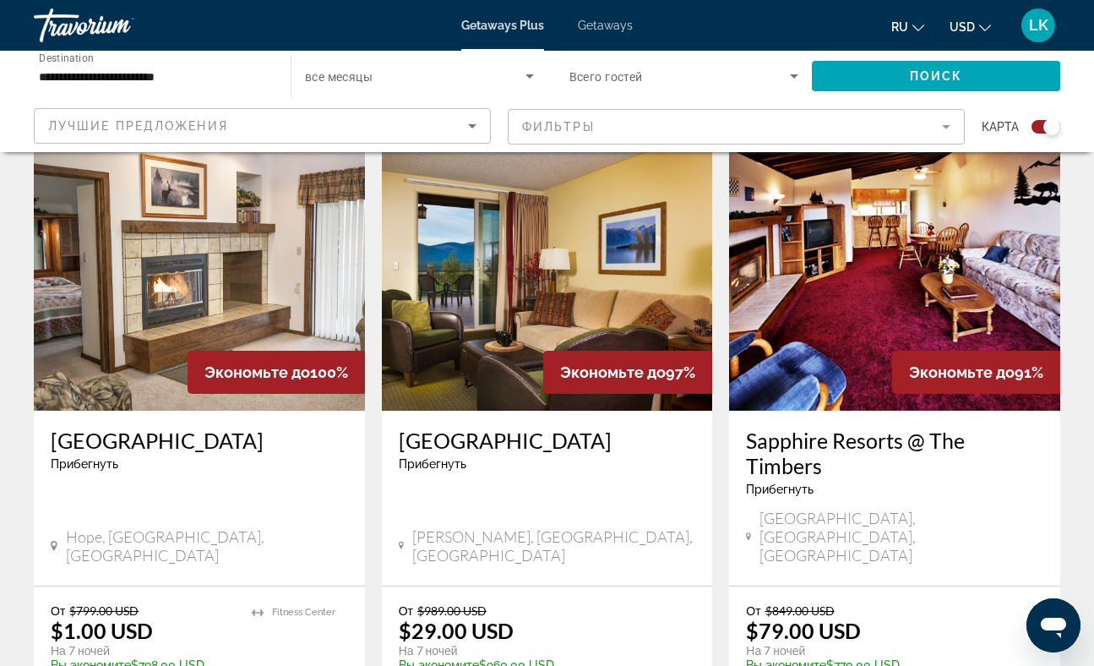
click at [544, 272] on img "Main content" at bounding box center [547, 275] width 331 height 270
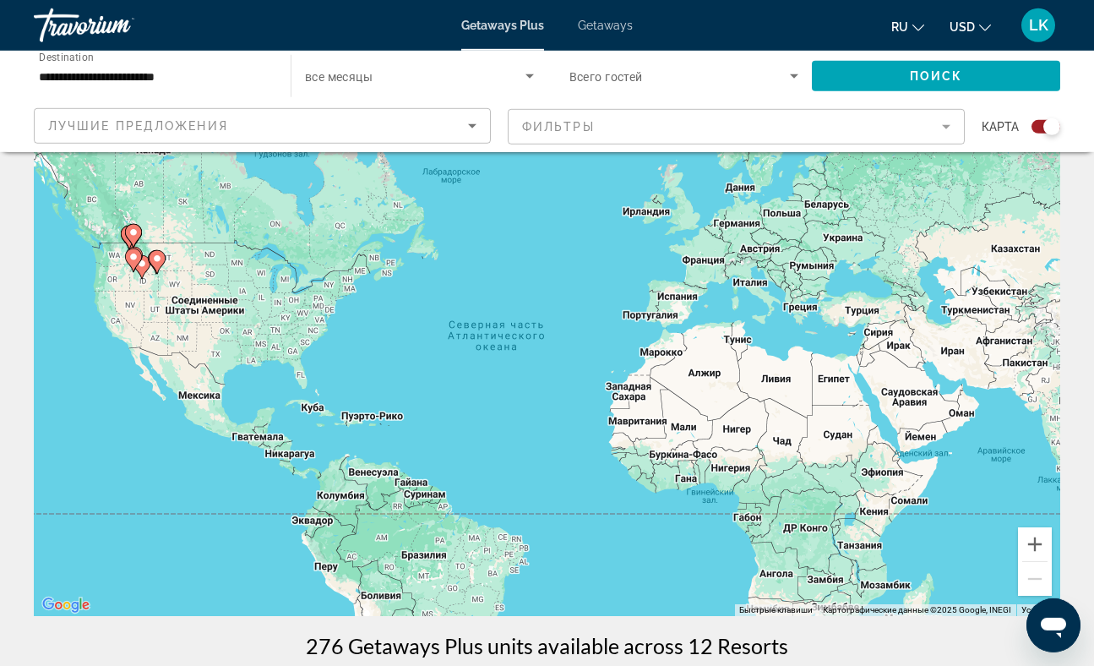
scroll to position [54, 0]
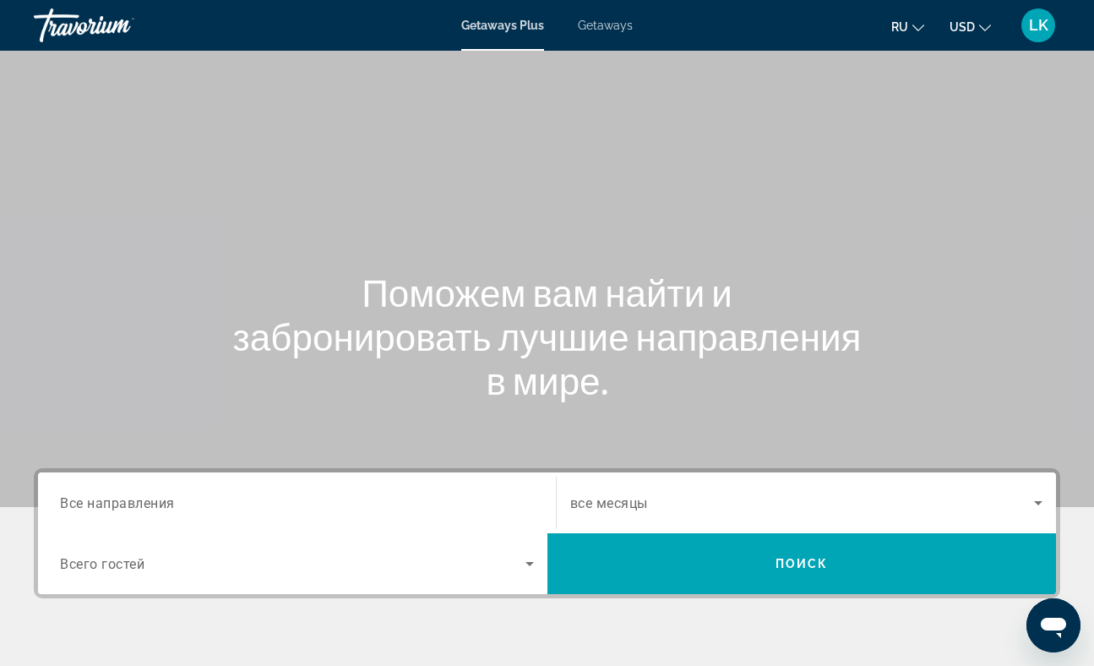
click at [148, 505] on span "Все направления" at bounding box center [117, 502] width 115 height 16
click at [148, 505] on input "Destination Все направления" at bounding box center [297, 503] width 474 height 20
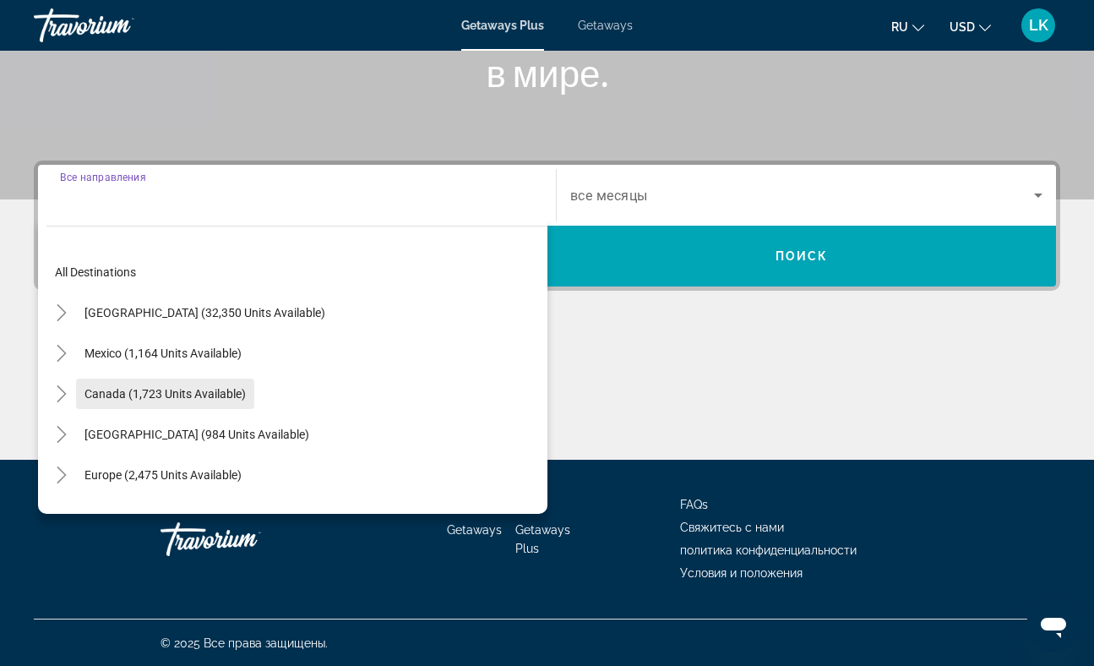
scroll to position [308, 0]
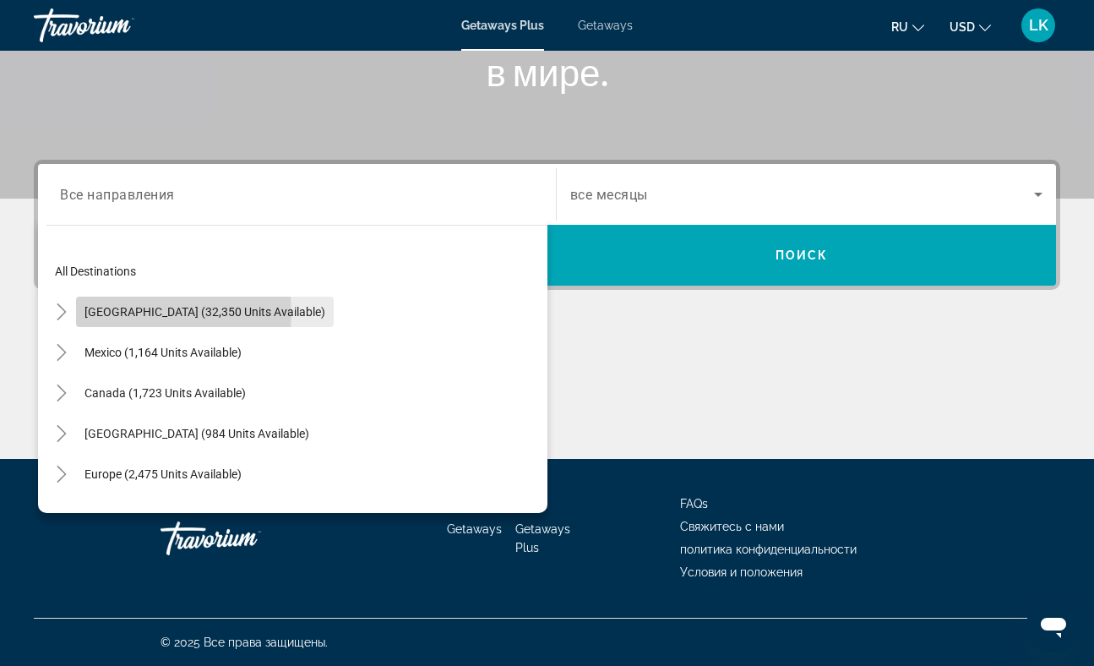
click at [141, 313] on span "[GEOGRAPHIC_DATA] (32,350 units available)" at bounding box center [204, 312] width 241 height 14
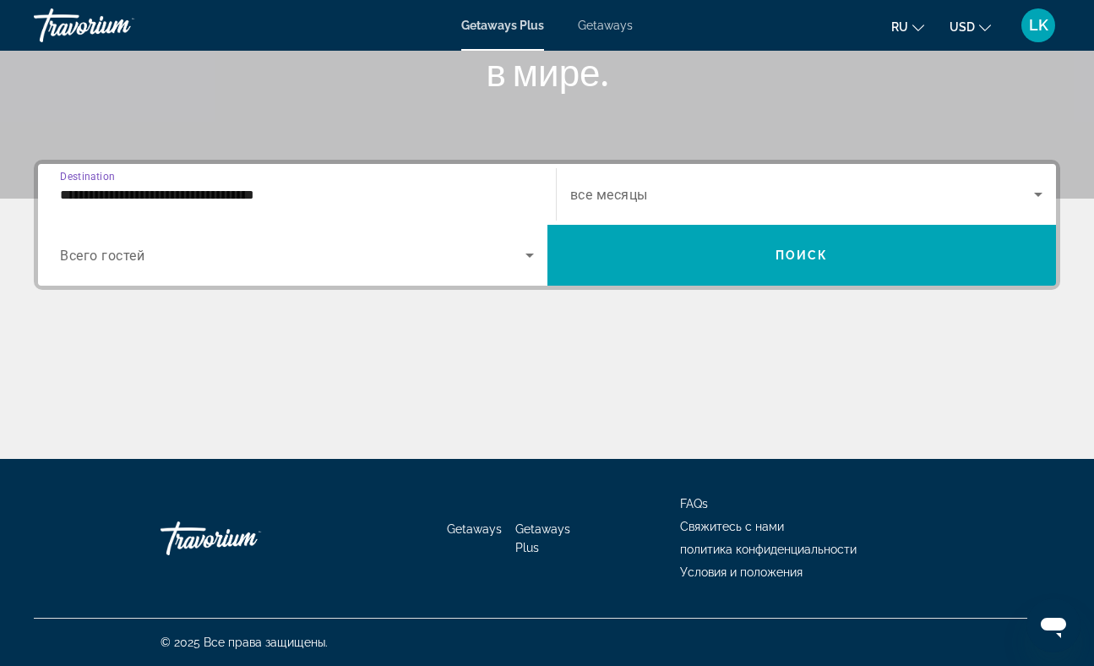
click at [253, 197] on input "**********" at bounding box center [297, 195] width 474 height 20
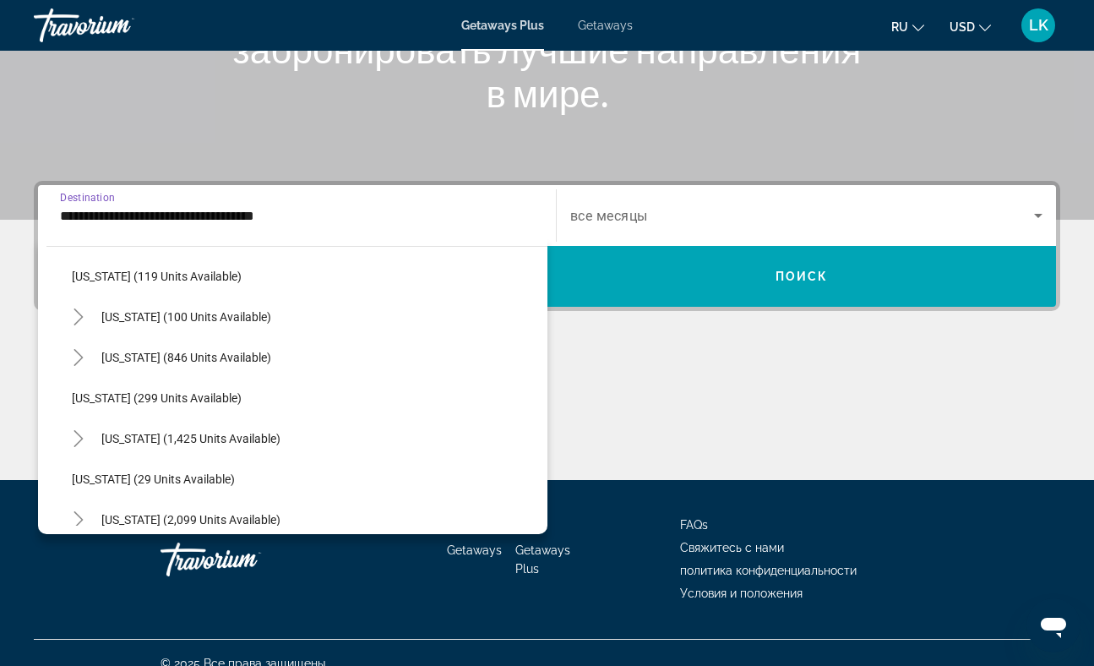
scroll to position [1071, 0]
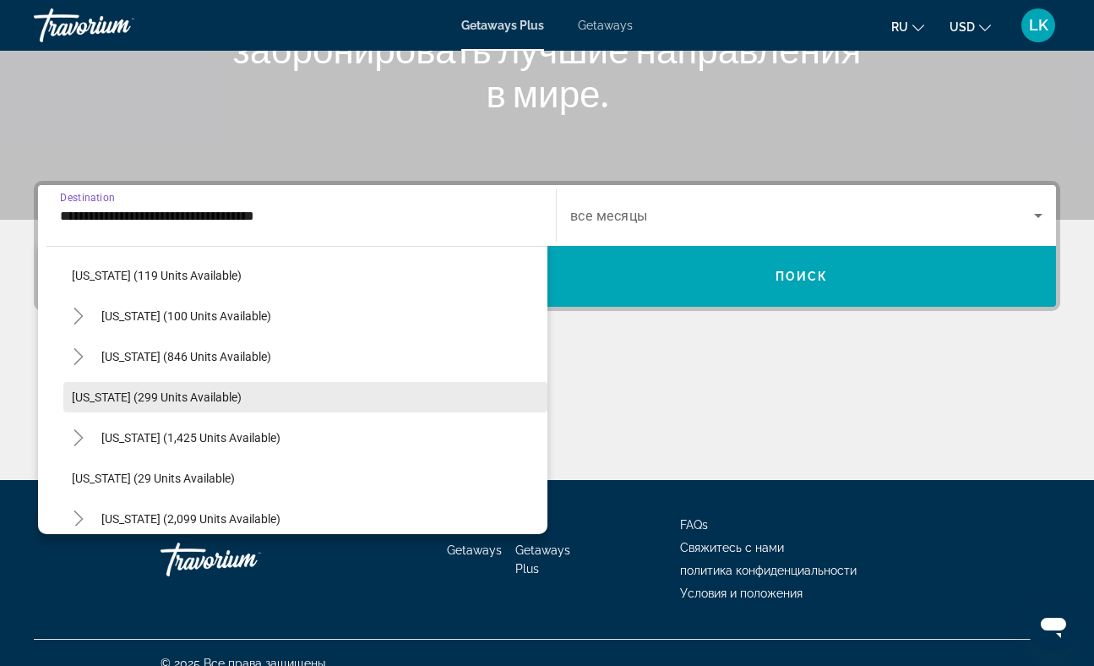
click at [162, 399] on span "[US_STATE] (299 units available)" at bounding box center [157, 397] width 170 height 14
type input "**********"
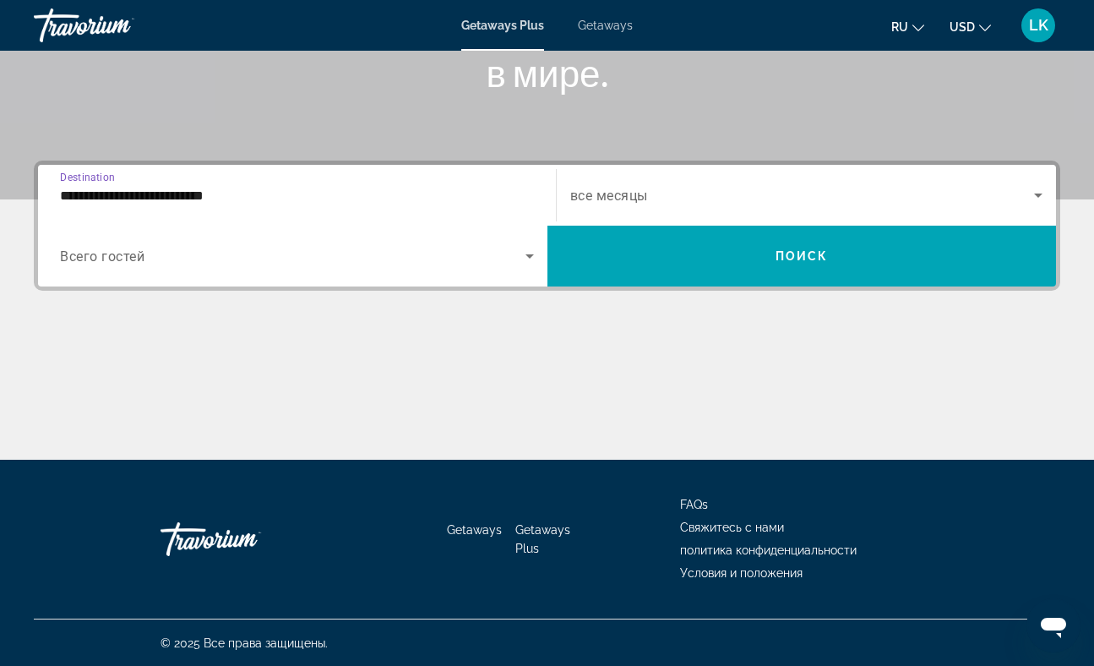
scroll to position [308, 0]
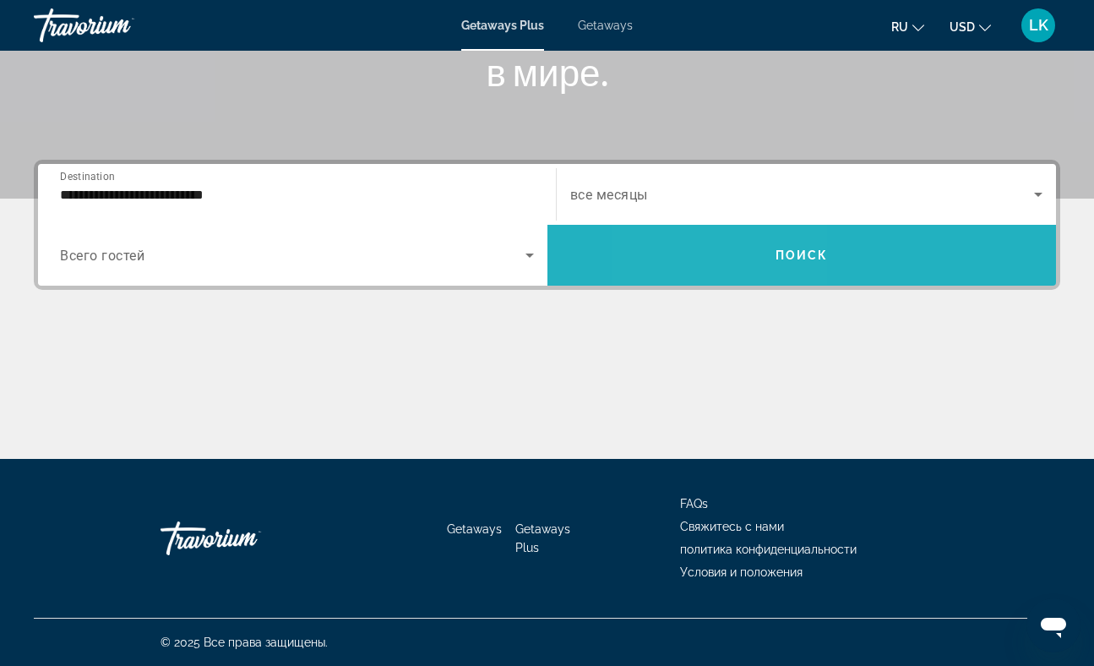
click at [728, 251] on span "Search widget" at bounding box center [803, 255] width 510 height 41
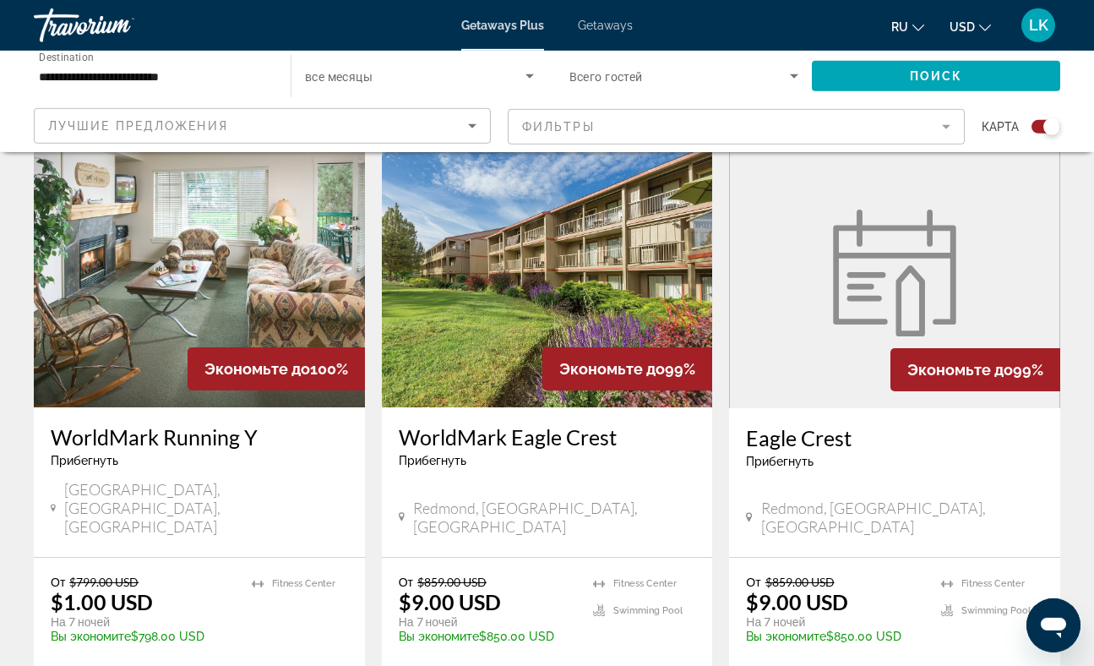
scroll to position [595, 0]
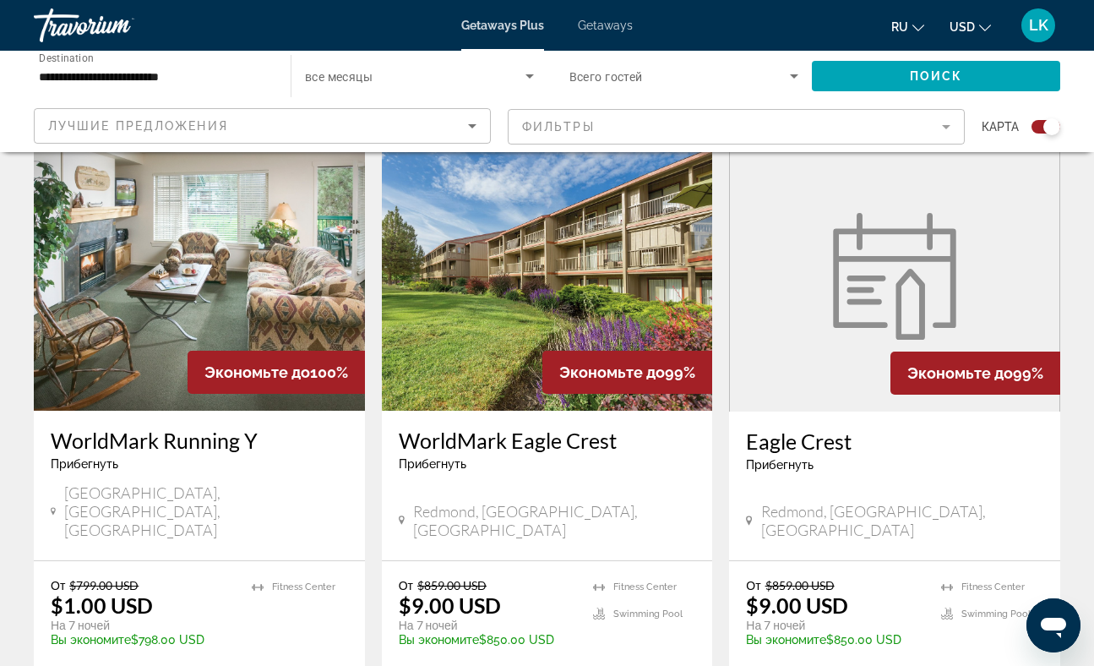
click at [231, 301] on img "Main content" at bounding box center [199, 275] width 331 height 270
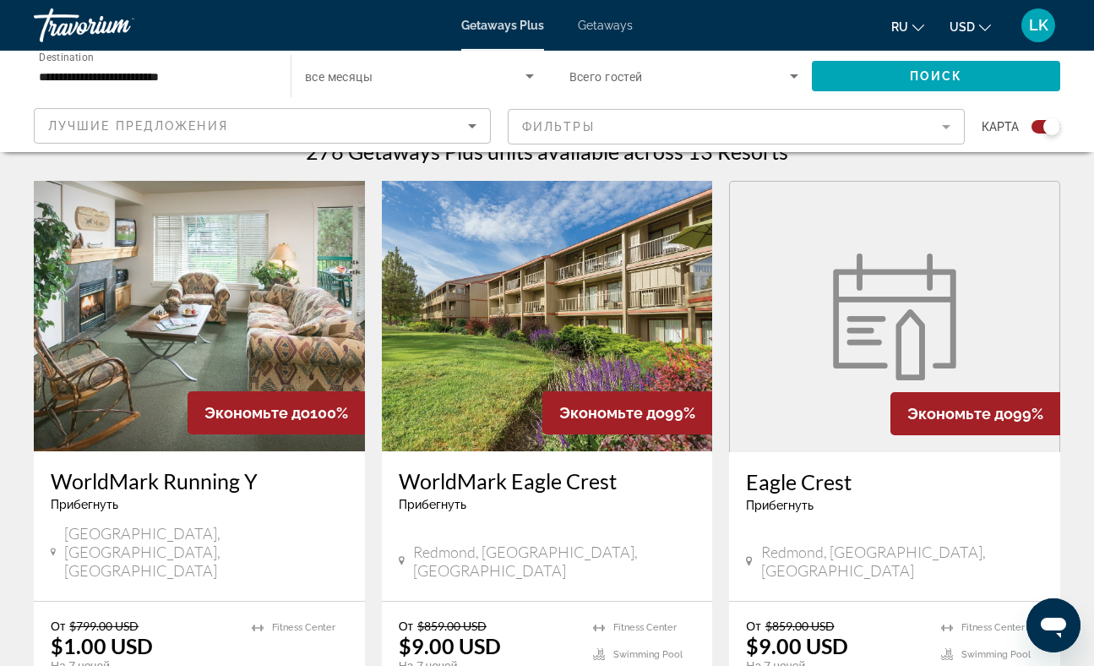
scroll to position [568, 0]
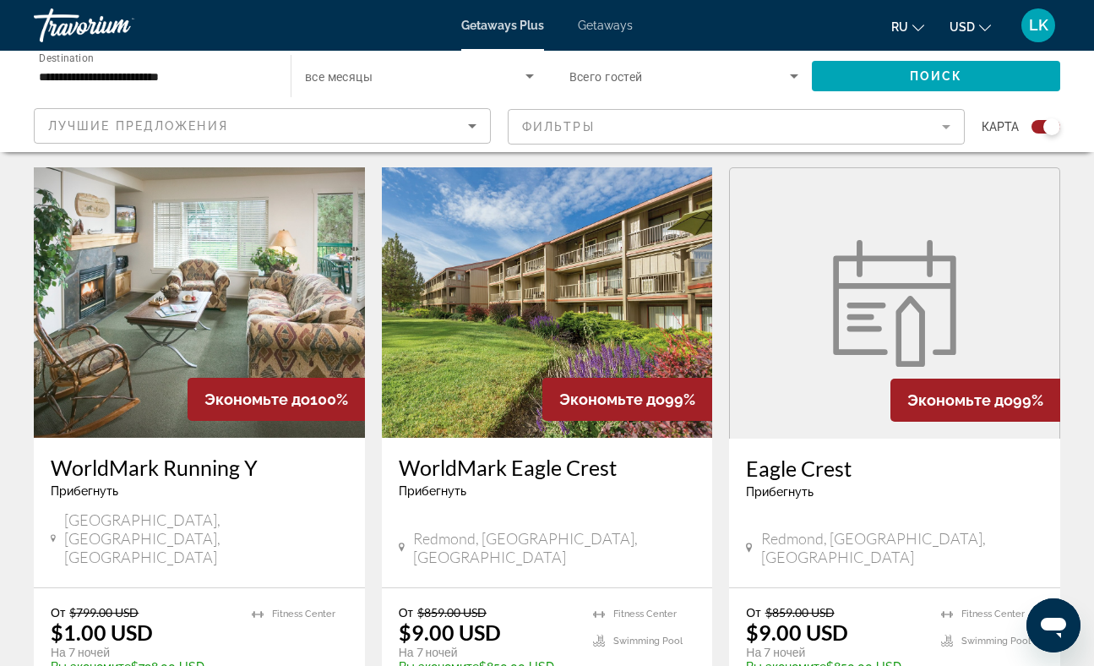
click at [511, 317] on img "Main content" at bounding box center [547, 302] width 331 height 270
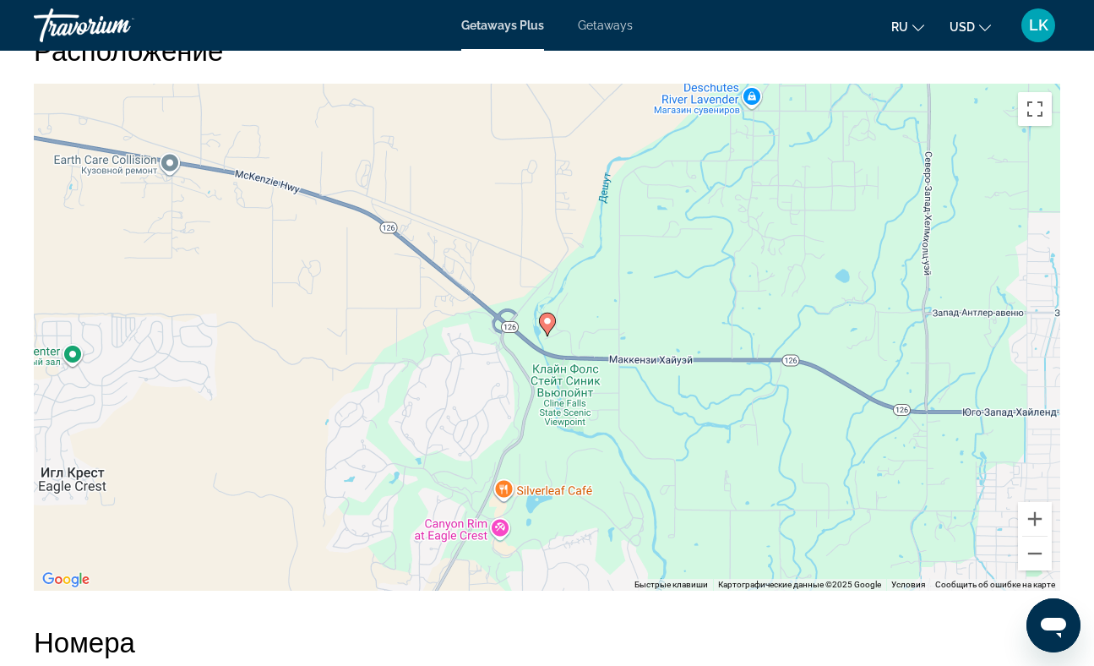
scroll to position [2677, 0]
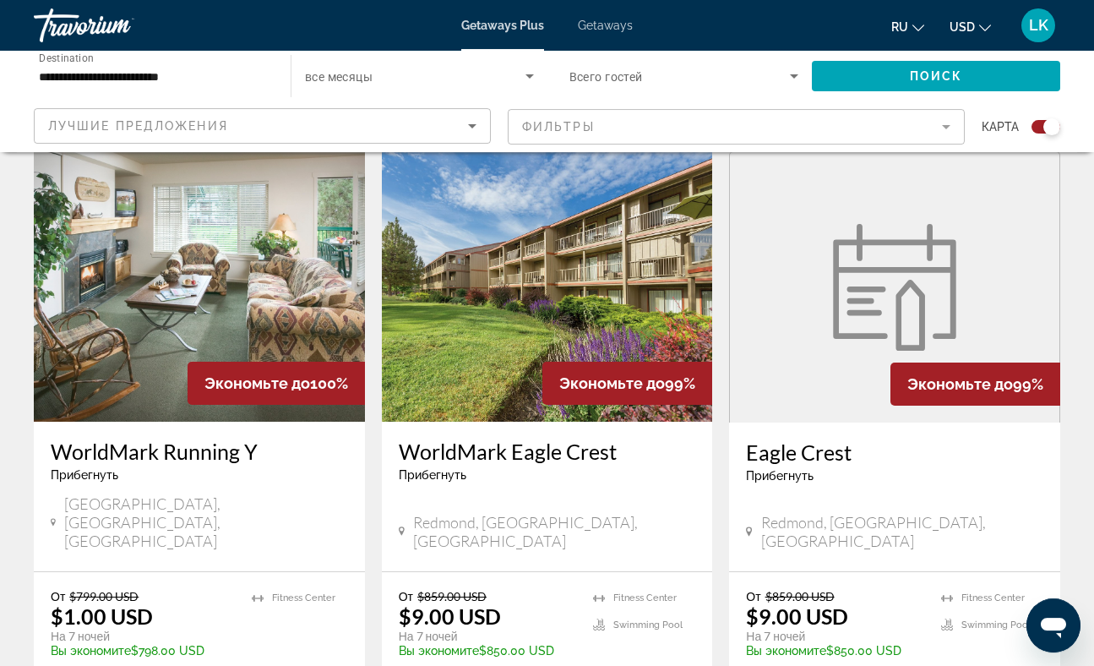
scroll to position [662, 0]
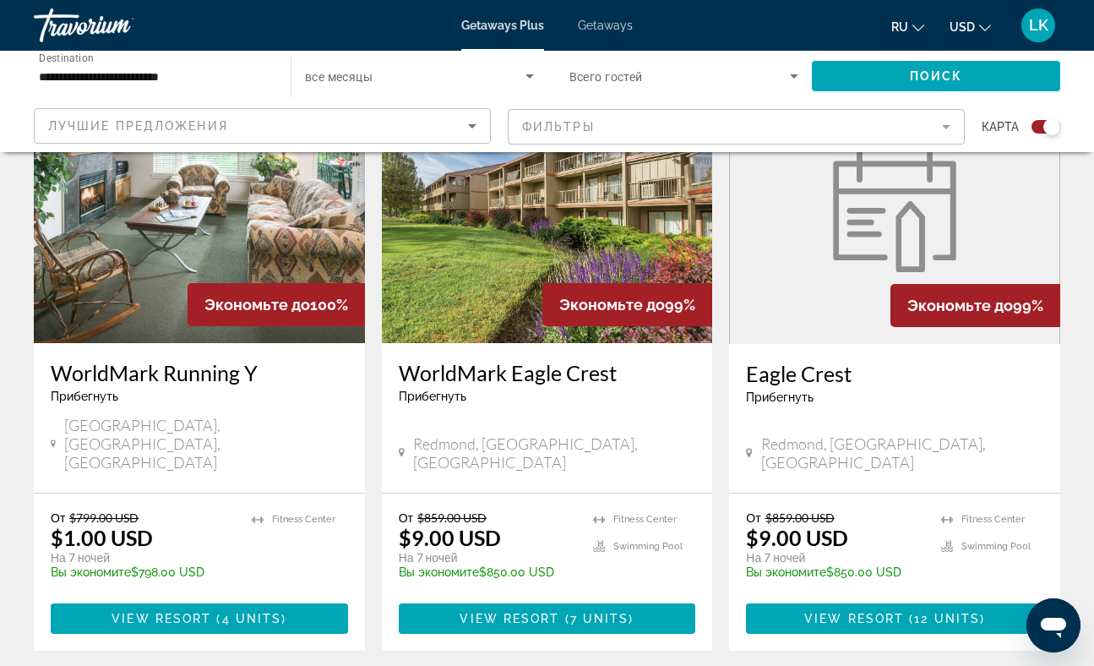
click at [912, 410] on div "Eagle Crest Прибегнуть - Это курорт только для взрослых" at bounding box center [894, 389] width 297 height 56
click at [850, 318] on figure "Main content" at bounding box center [895, 209] width 330 height 270
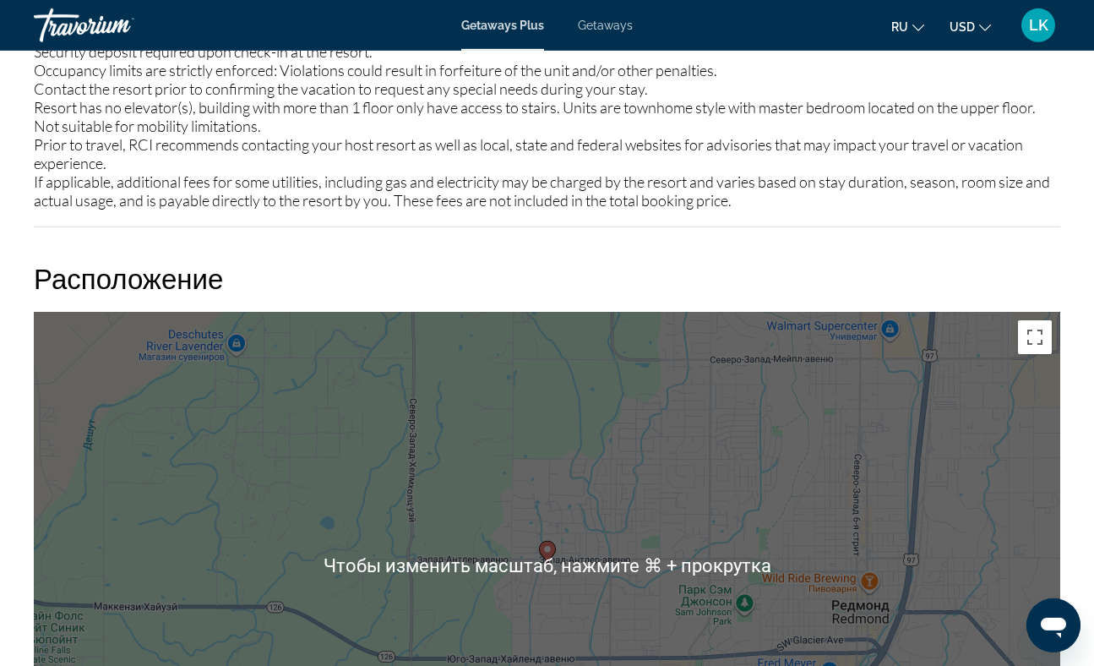
scroll to position [1831, 0]
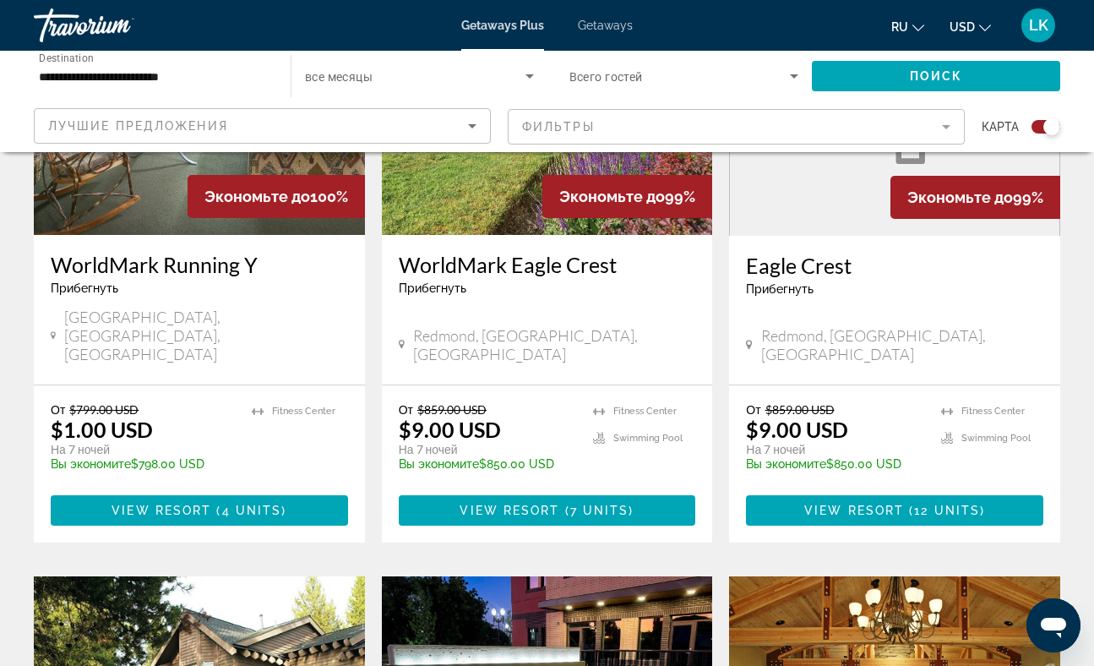
scroll to position [757, 0]
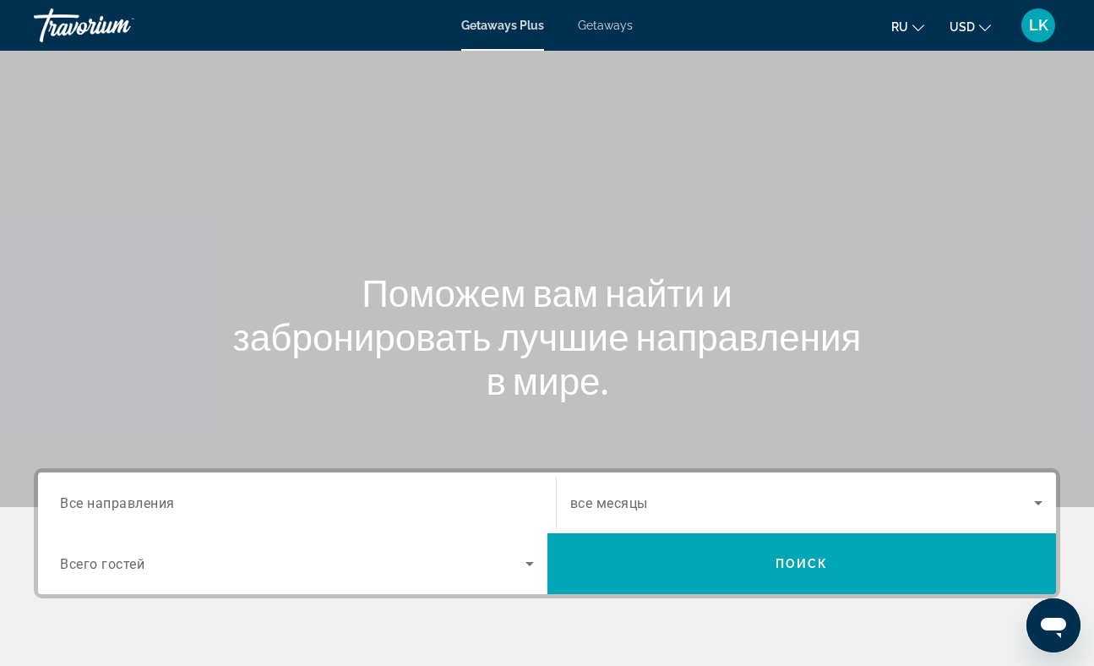
click at [170, 505] on span "Все направления" at bounding box center [117, 502] width 115 height 16
click at [170, 505] on input "Destination Все направления" at bounding box center [297, 503] width 474 height 20
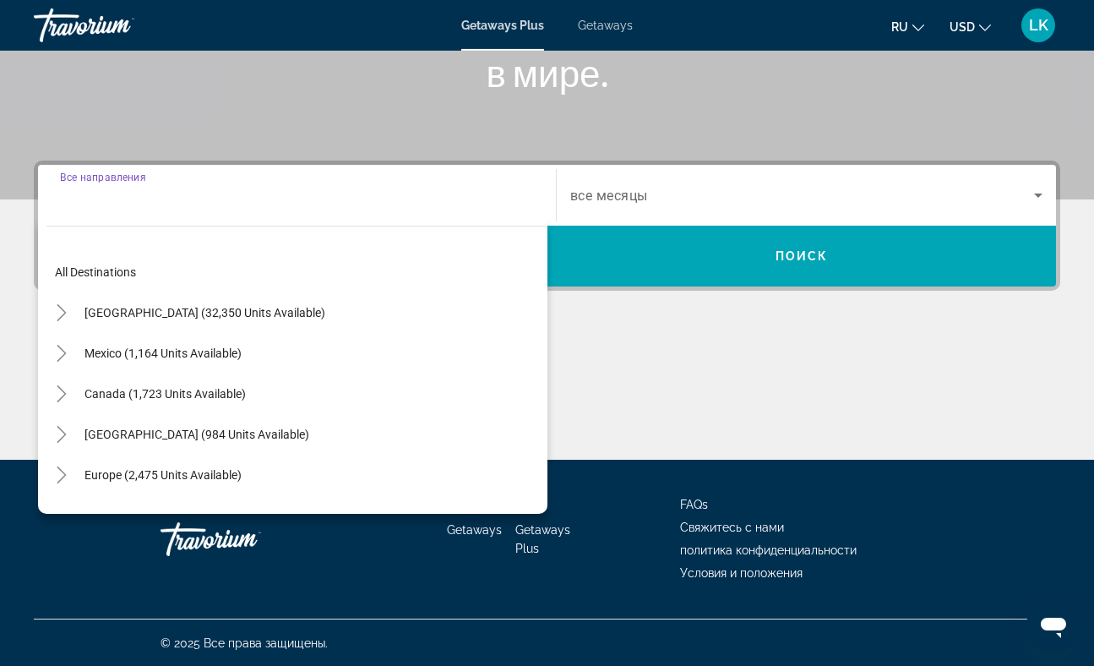
scroll to position [308, 0]
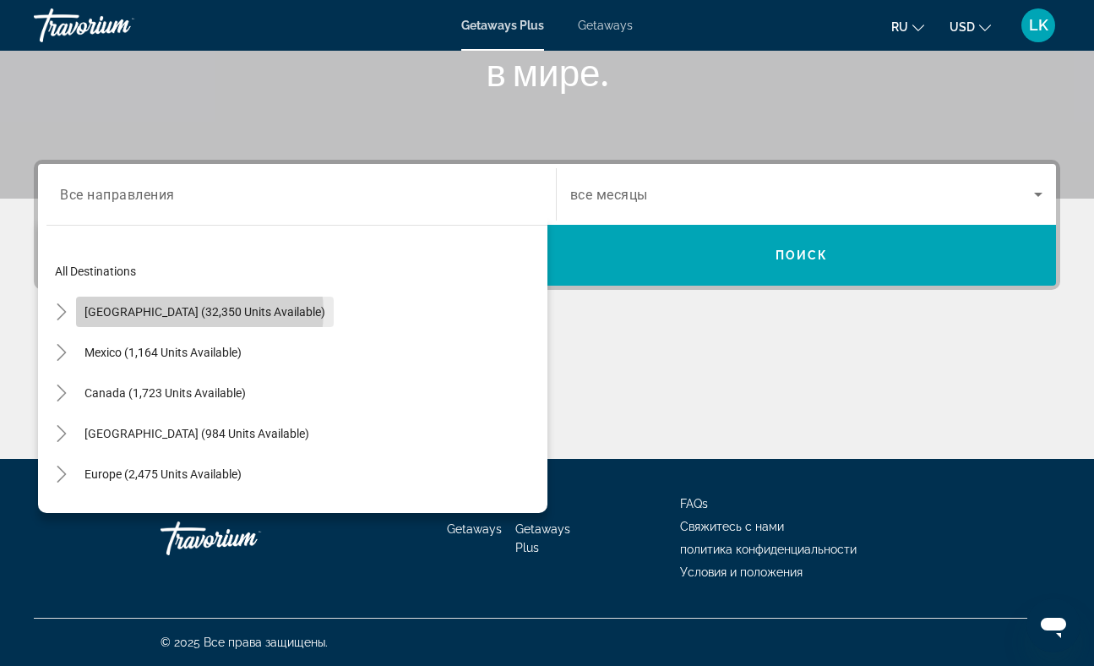
click at [199, 312] on span "[GEOGRAPHIC_DATA] (32,350 units available)" at bounding box center [204, 312] width 241 height 14
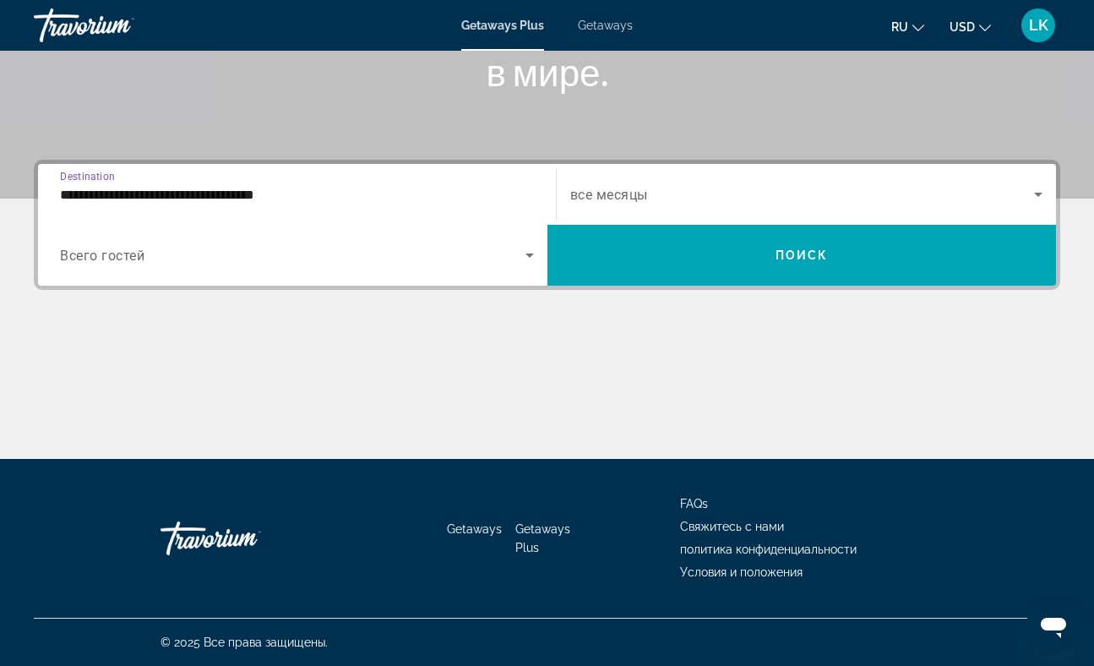
click at [215, 194] on input "**********" at bounding box center [297, 195] width 474 height 20
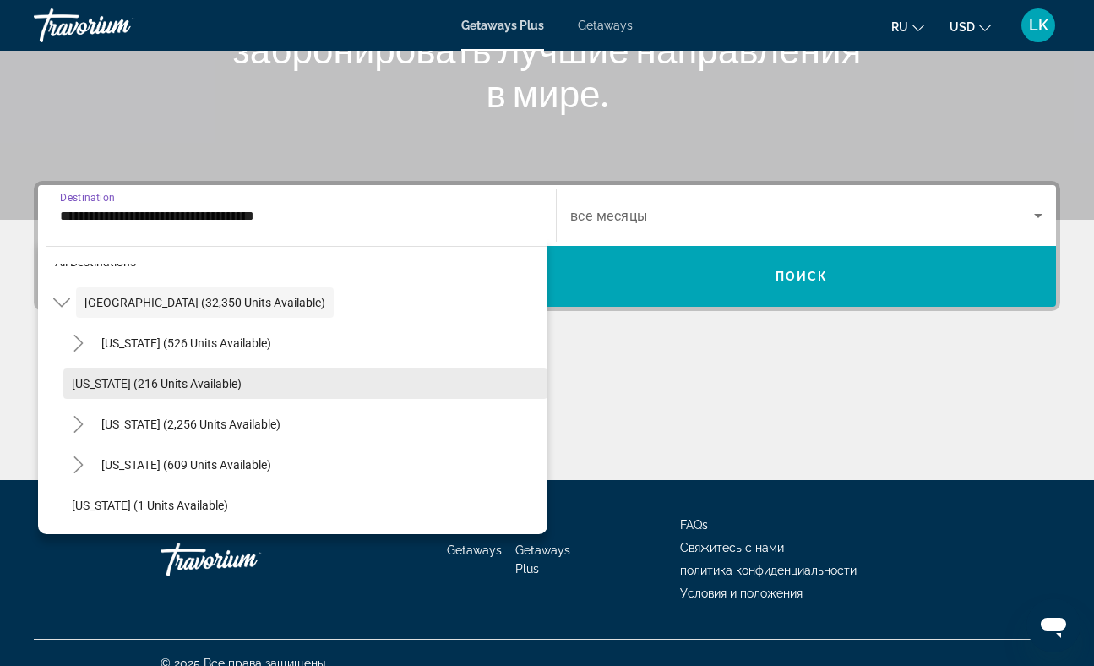
scroll to position [33, 0]
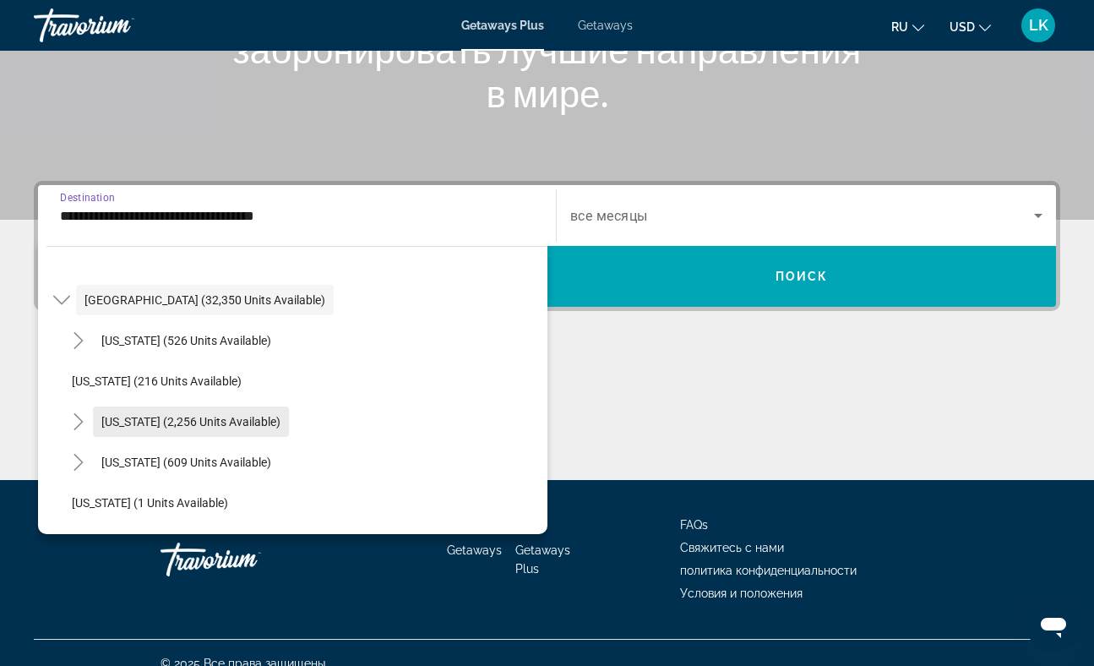
click at [215, 422] on span "[US_STATE] (2,256 units available)" at bounding box center [190, 422] width 179 height 14
type input "**********"
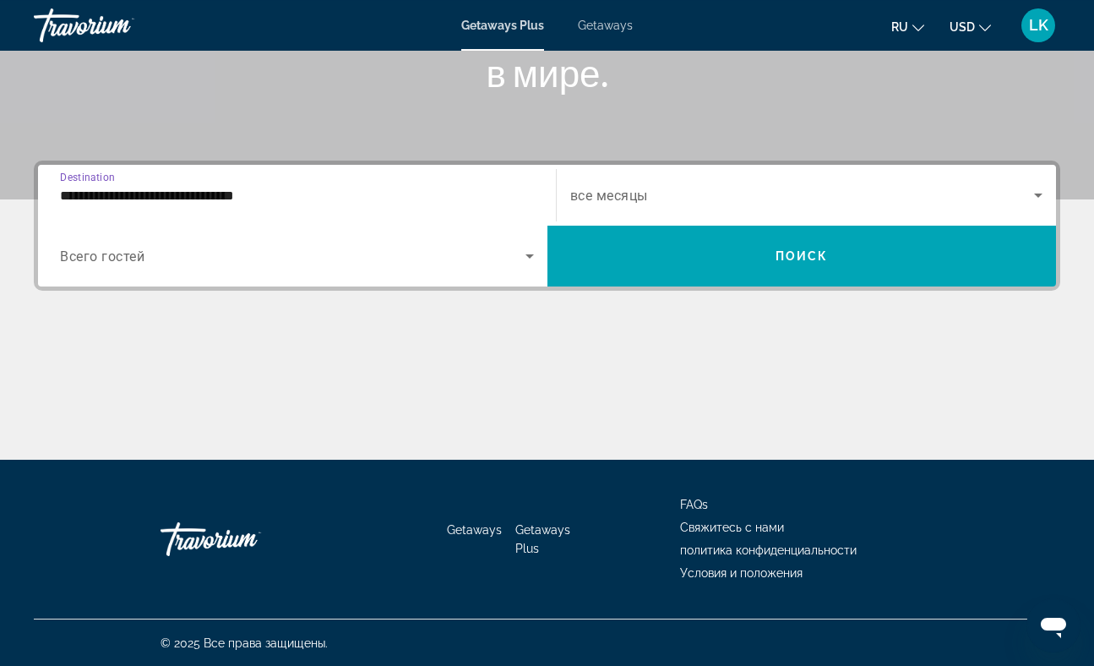
scroll to position [308, 0]
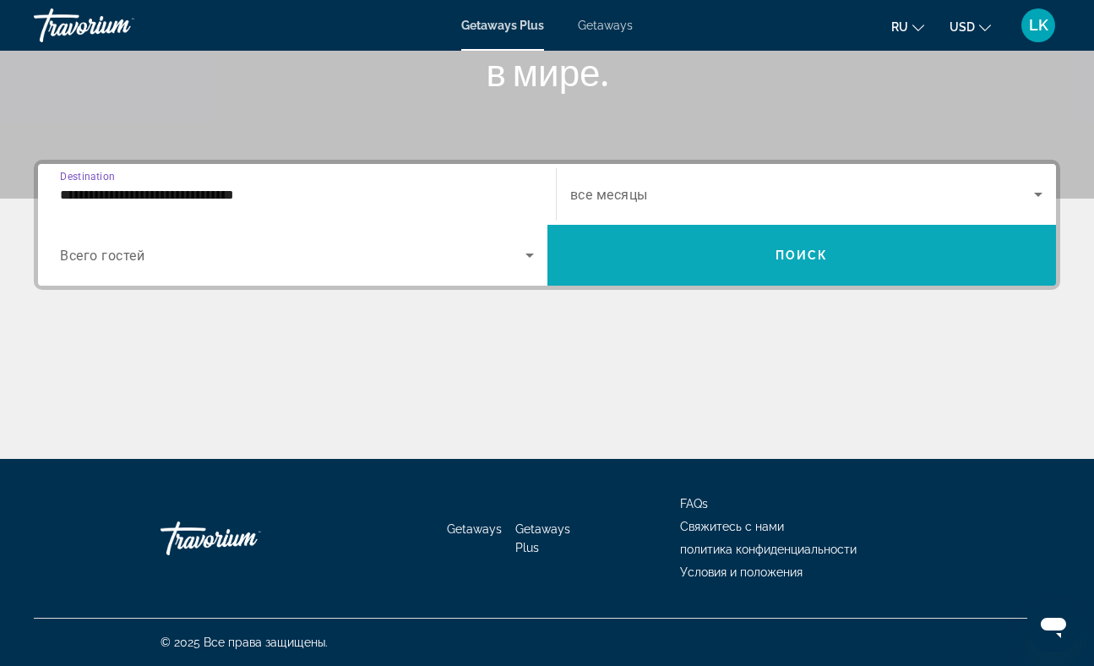
click at [747, 255] on span "Search widget" at bounding box center [803, 255] width 510 height 41
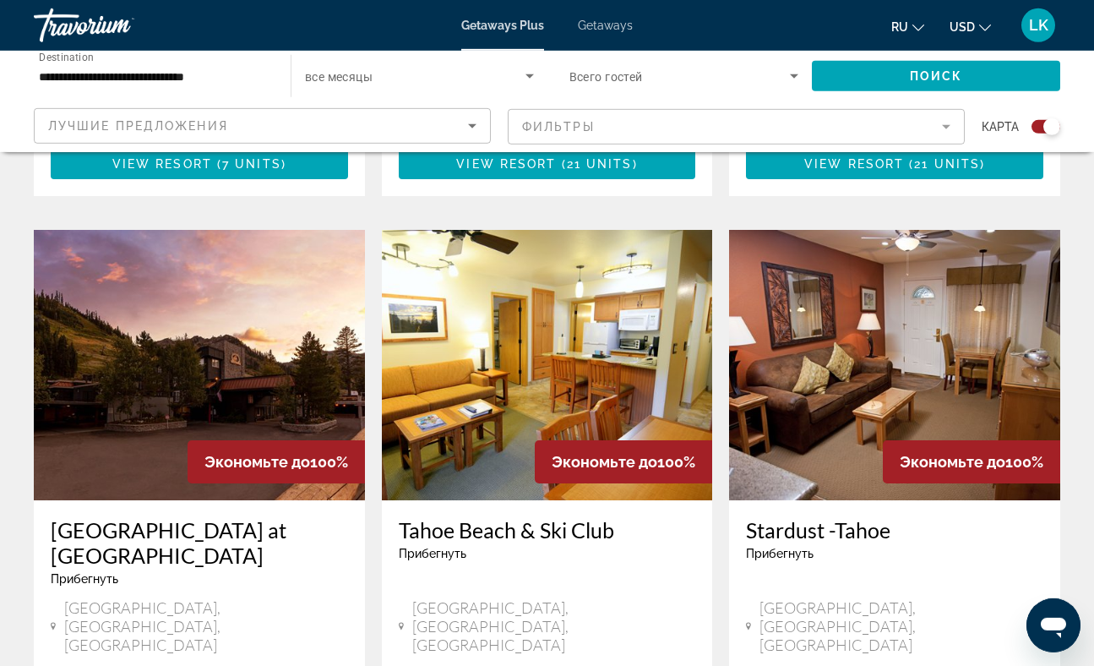
scroll to position [1136, 0]
